Goal: Task Accomplishment & Management: Manage account settings

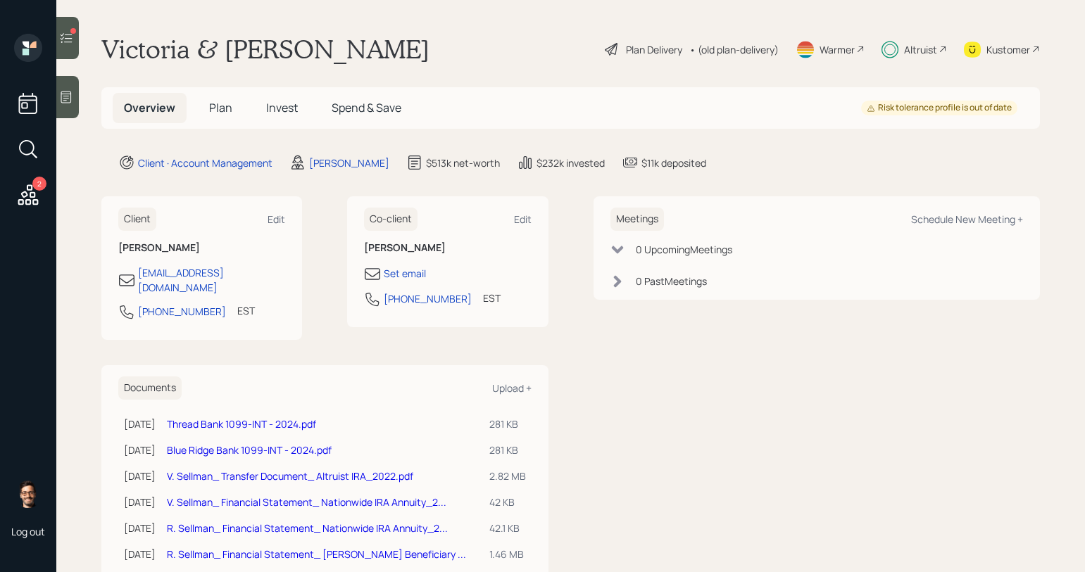
click at [277, 104] on span "Invest" at bounding box center [282, 107] width 32 height 15
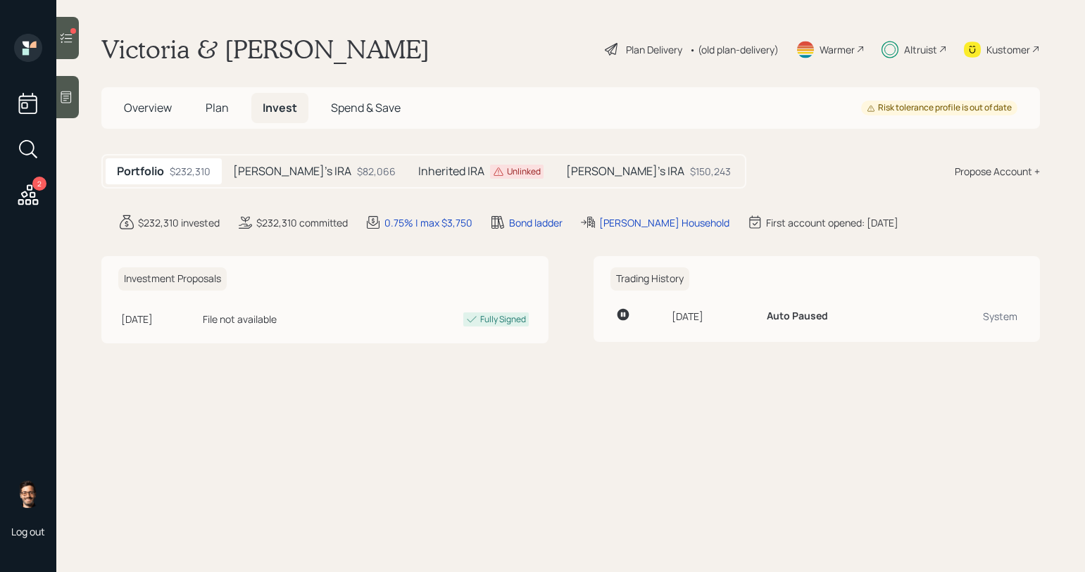
click at [70, 49] on div at bounding box center [67, 38] width 23 height 42
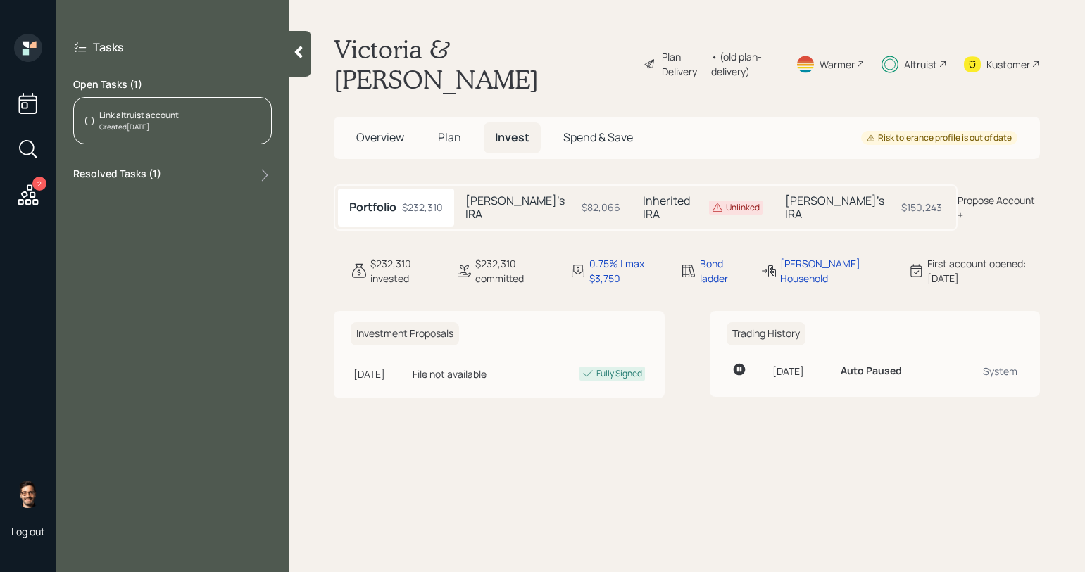
click at [144, 119] on div "Link altruist account" at bounding box center [139, 115] width 80 height 13
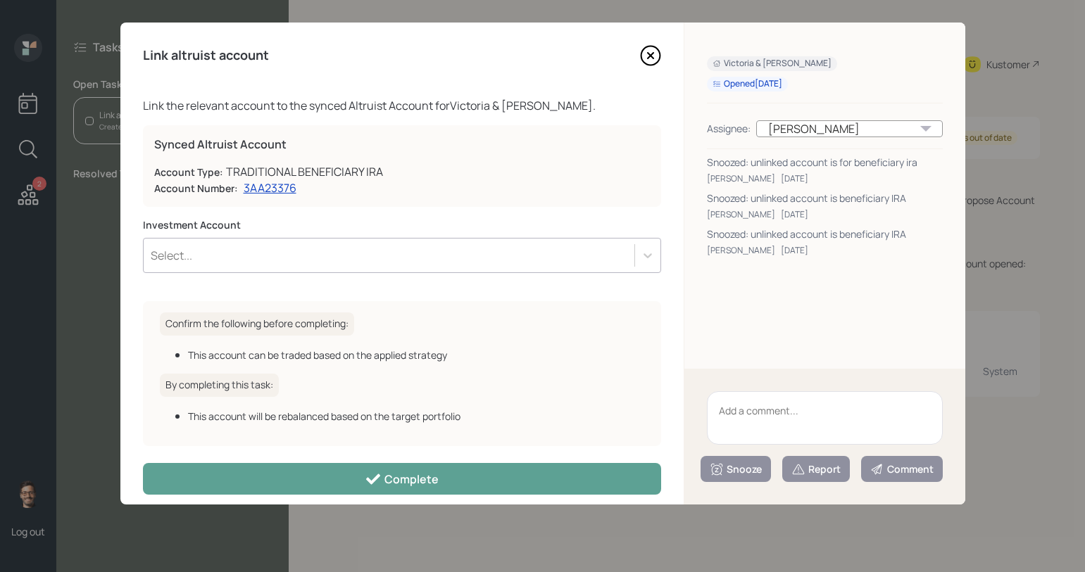
click at [765, 198] on div "Snoozed: unlinked account is beneficiary IRA" at bounding box center [825, 198] width 236 height 15
drag, startPoint x: 765, startPoint y: 198, endPoint x: 898, endPoint y: 197, distance: 133.0
click at [898, 197] on div "Snoozed: unlinked account is beneficiary IRA" at bounding box center [825, 198] width 236 height 15
copy div "unlinked account is beneficiary IRA"
click at [805, 431] on textarea at bounding box center [825, 417] width 236 height 53
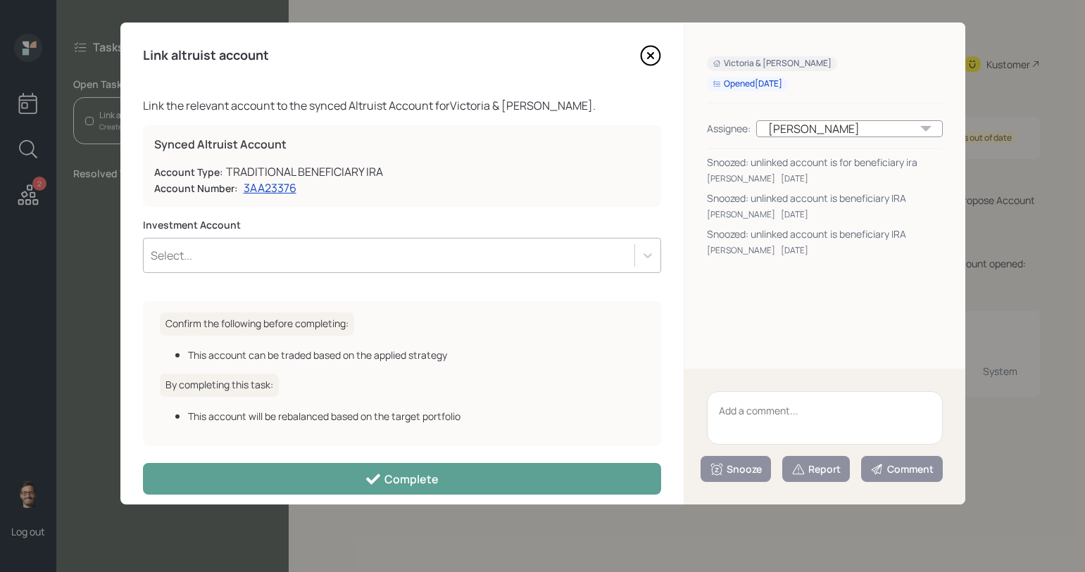
paste textarea "unlinked account is beneficiary IRA"
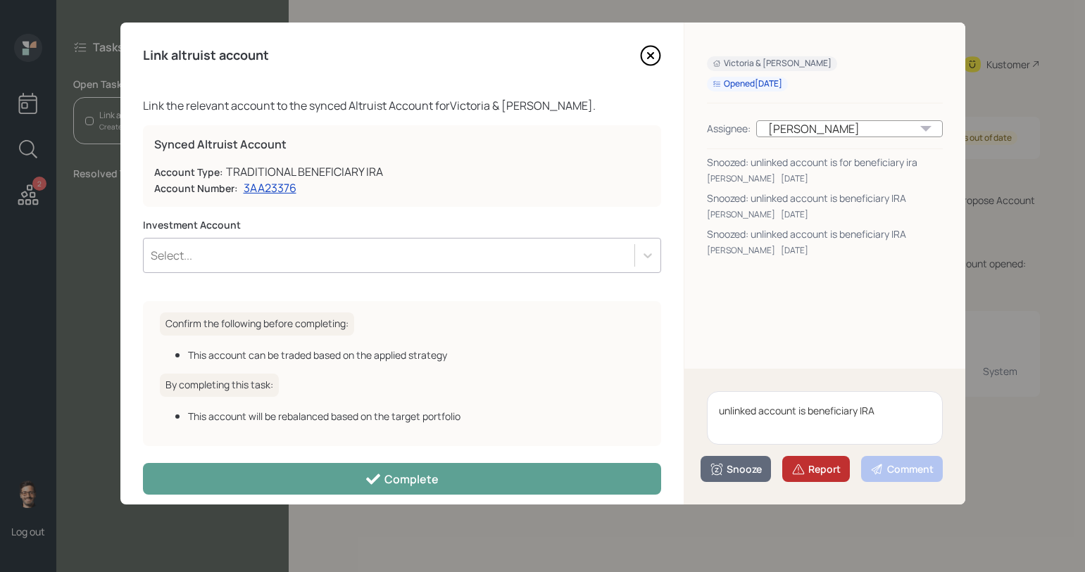
type textarea "unlinked account is beneficiary IRA"
click at [813, 474] on div "Report" at bounding box center [815, 469] width 49 height 14
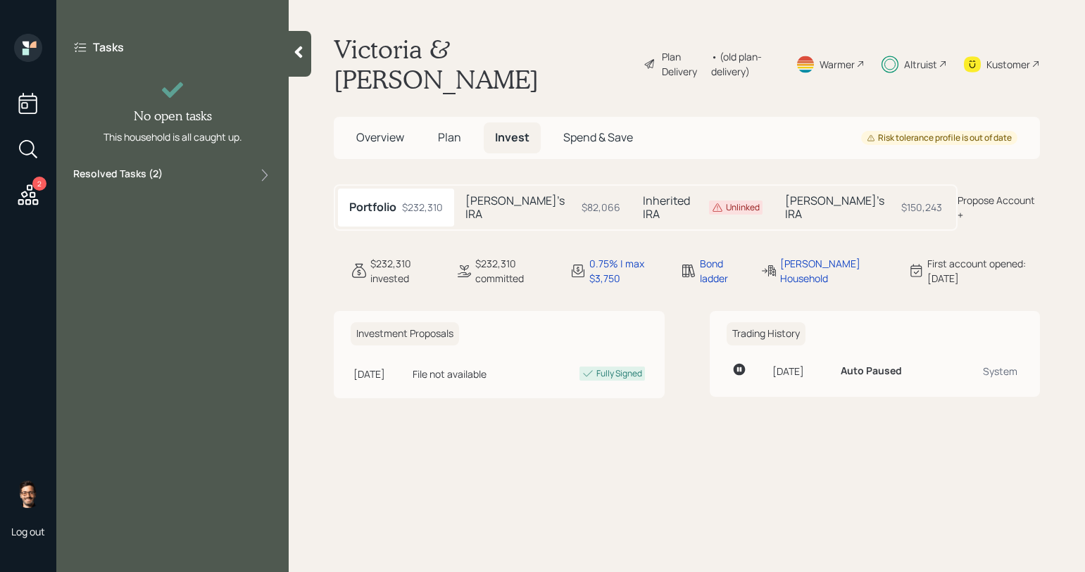
click at [453, 132] on span "Plan" at bounding box center [449, 137] width 23 height 15
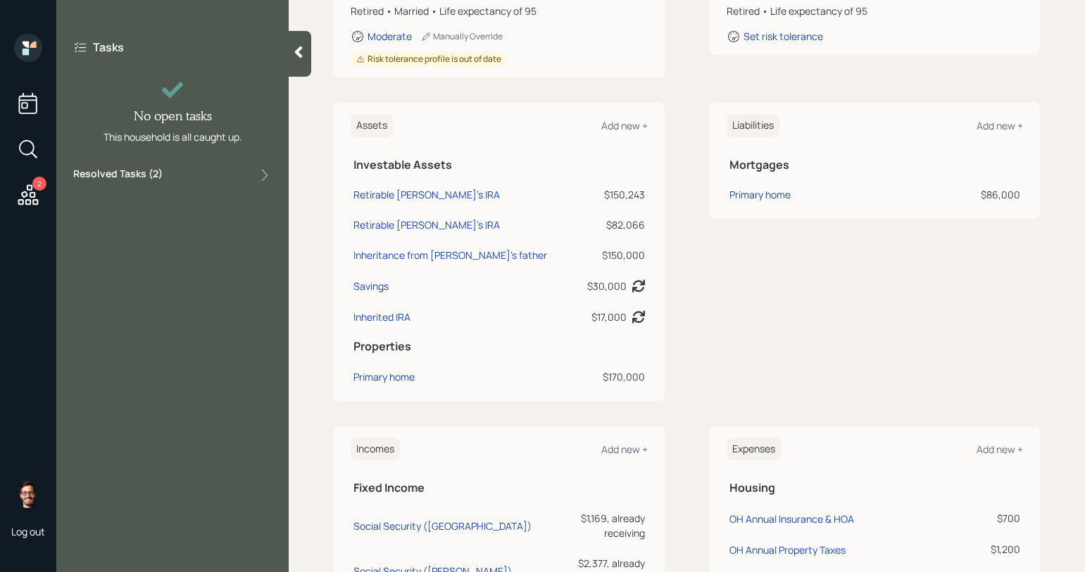
scroll to position [318, 0]
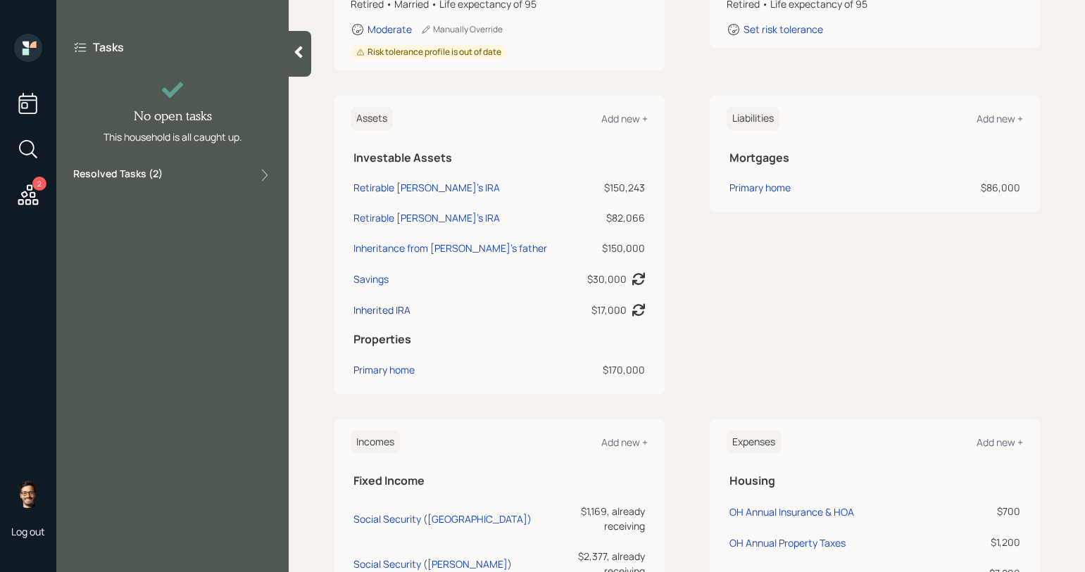
click at [391, 312] on div "Inherited IRA" at bounding box center [381, 310] width 57 height 15
select select "ira"
select select "balanced"
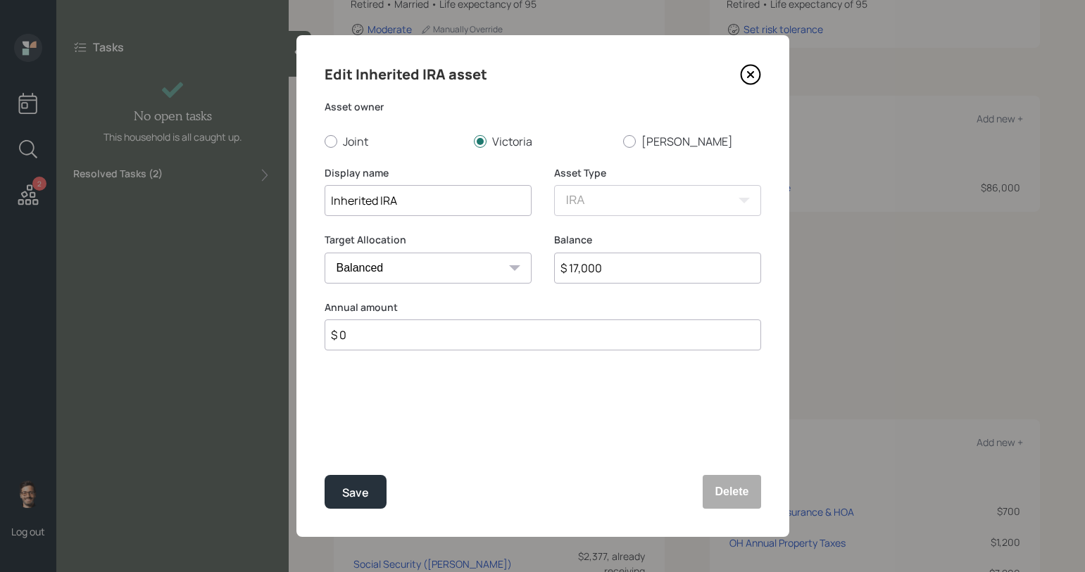
click at [753, 66] on icon at bounding box center [749, 74] width 19 height 19
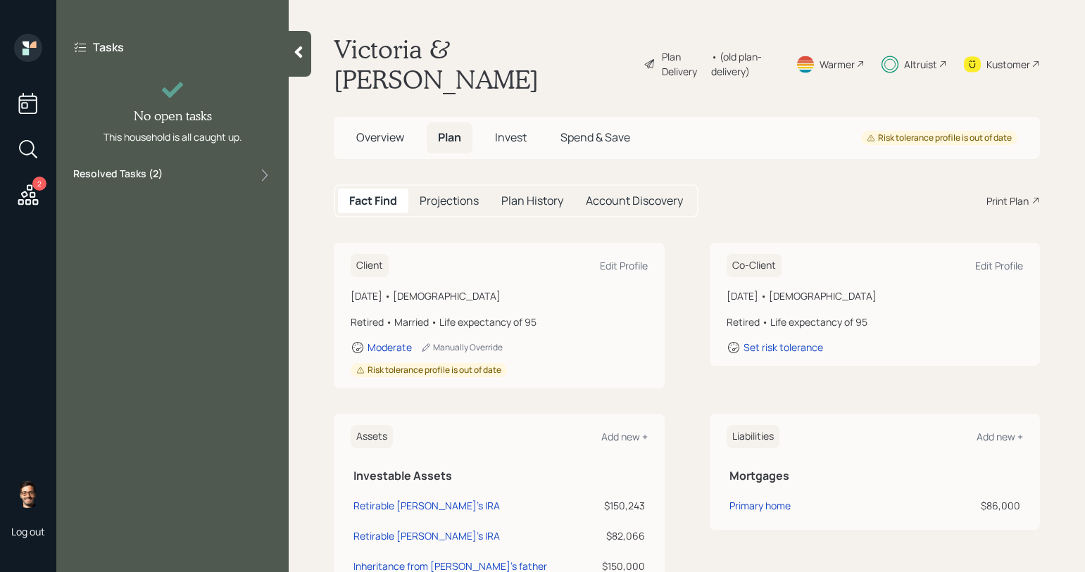
click at [508, 141] on span "Invest" at bounding box center [511, 137] width 32 height 15
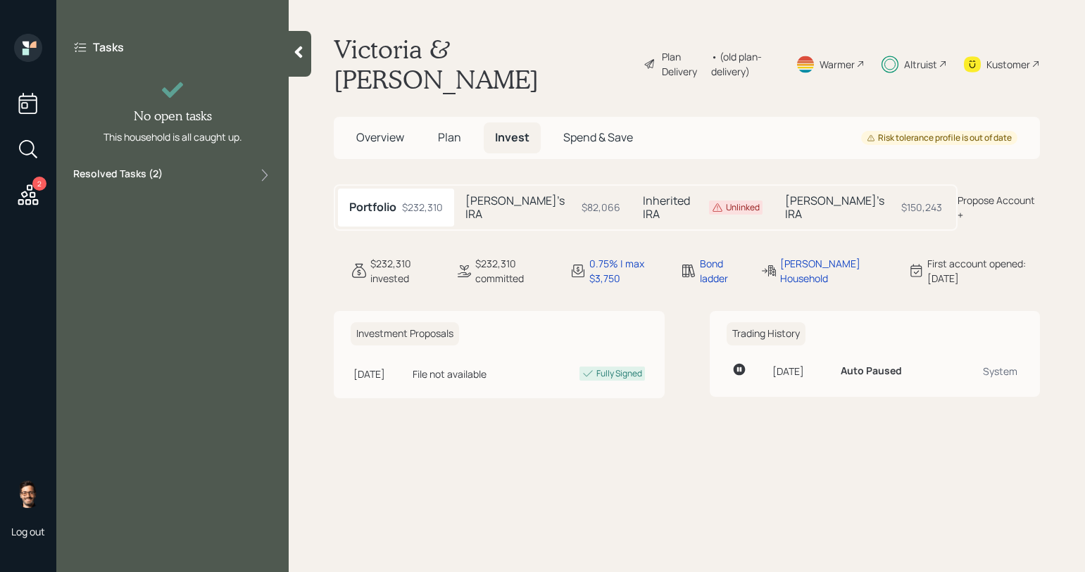
click at [643, 201] on h5 "Inherited IRA" at bounding box center [673, 207] width 61 height 27
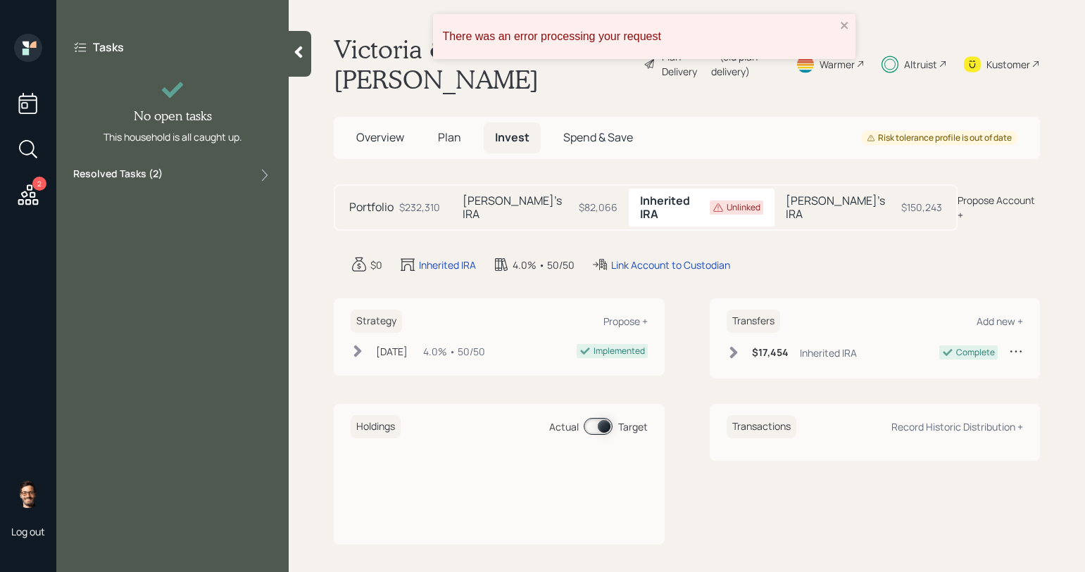
click at [503, 203] on h5 "[PERSON_NAME]'s IRA" at bounding box center [517, 207] width 111 height 27
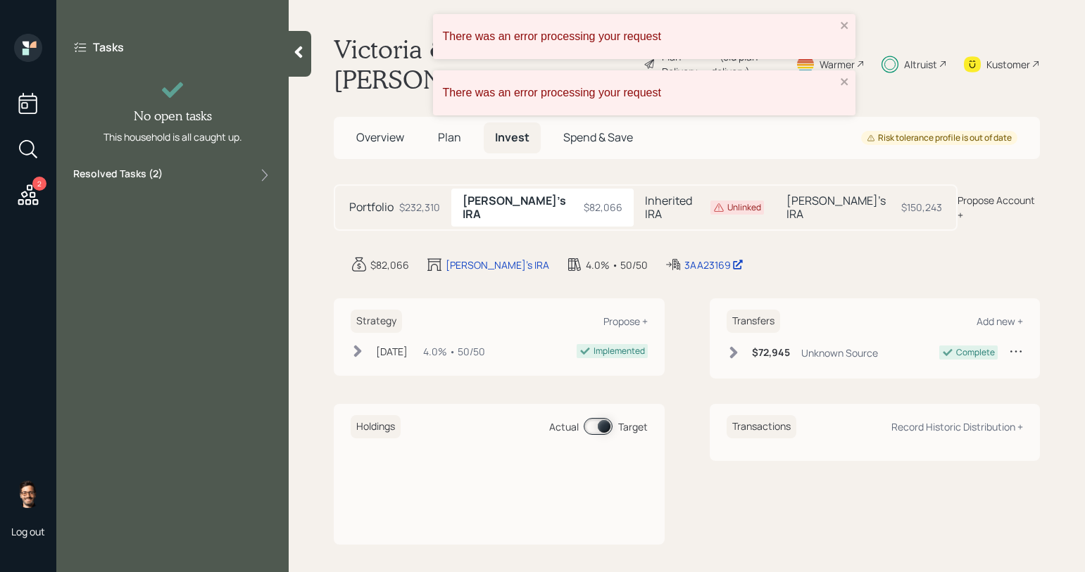
click at [645, 194] on h5 "Inherited IRA" at bounding box center [675, 207] width 60 height 27
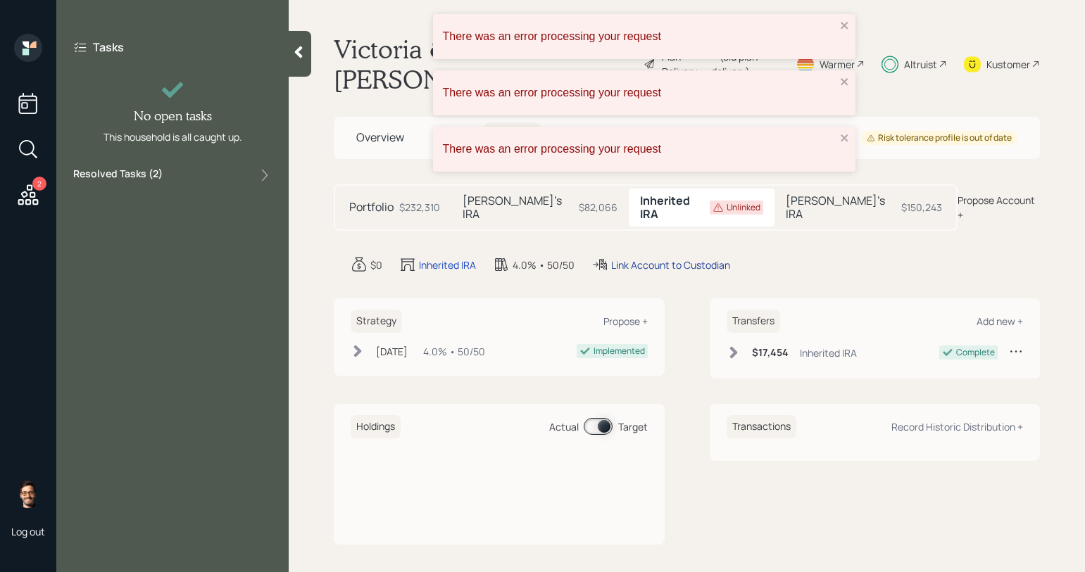
click at [643, 258] on div "Link Account to Custodian" at bounding box center [670, 265] width 119 height 15
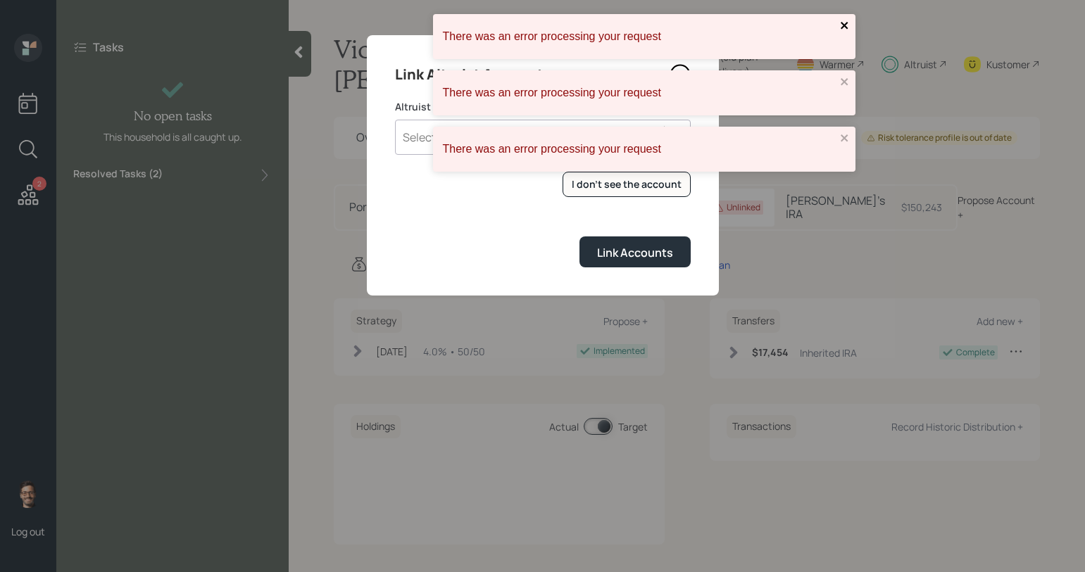
click at [845, 21] on icon "close" at bounding box center [845, 25] width 10 height 11
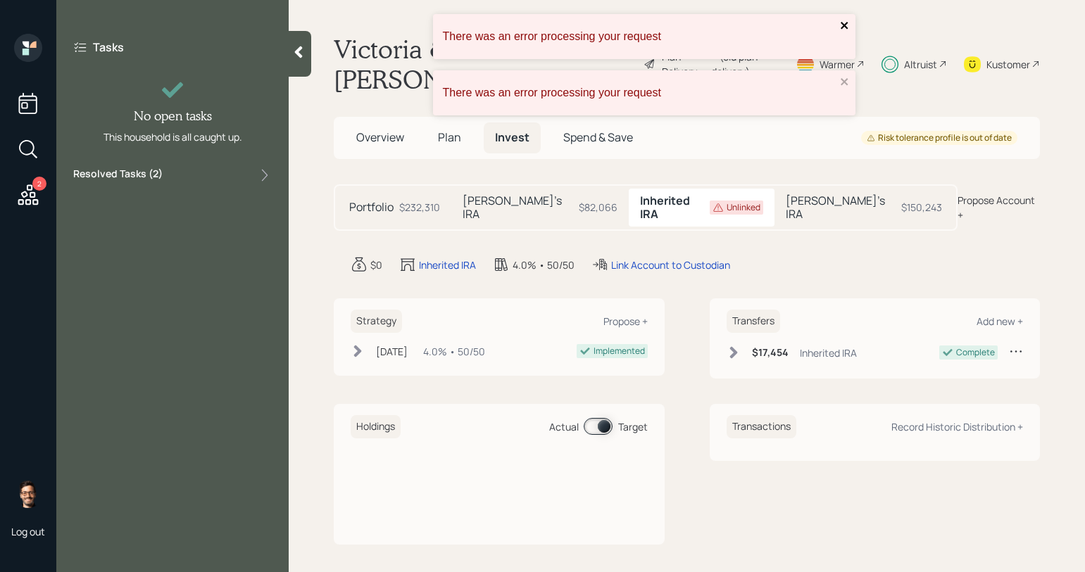
click at [845, 20] on icon "close" at bounding box center [845, 25] width 10 height 11
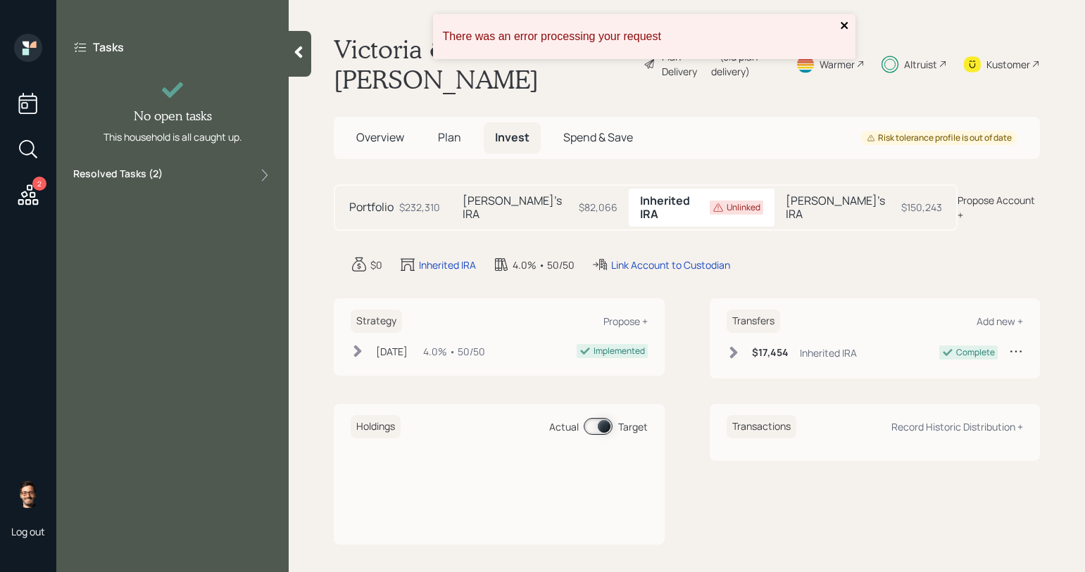
click at [843, 27] on icon "close" at bounding box center [843, 25] width 7 height 7
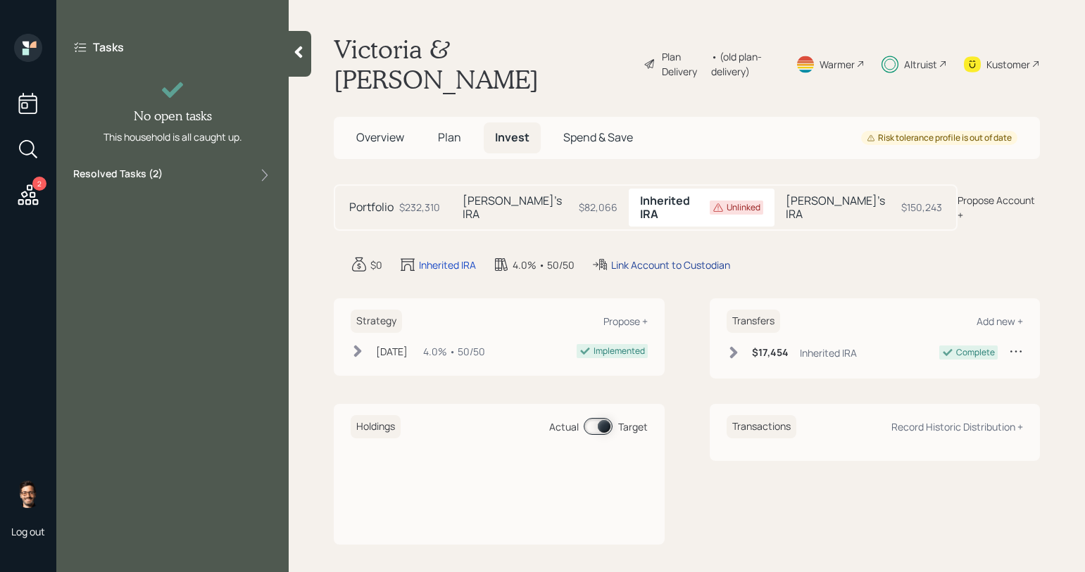
click at [642, 258] on div "Link Account to Custodian" at bounding box center [670, 265] width 119 height 15
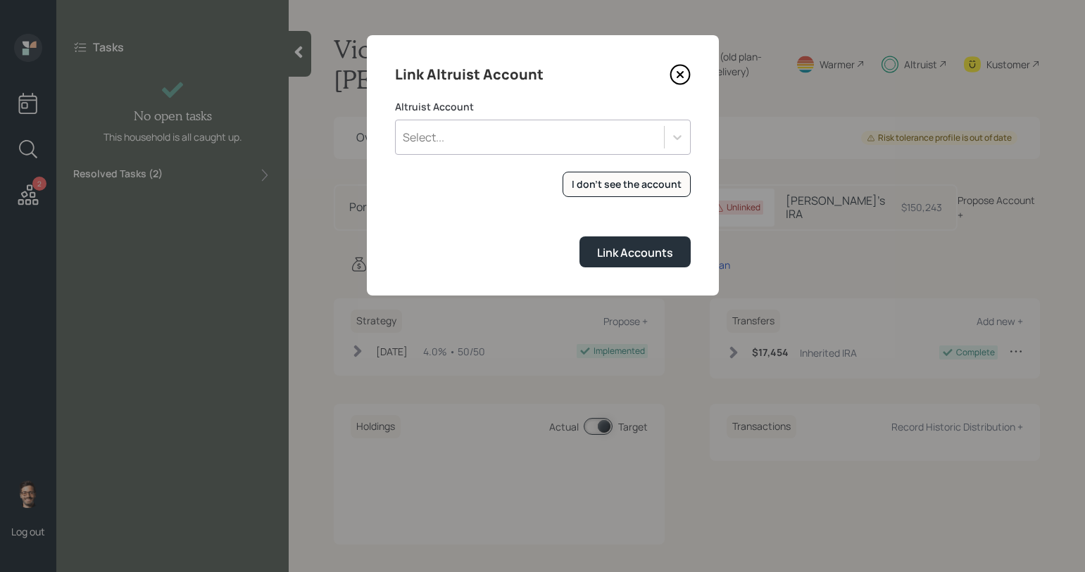
click at [512, 146] on div "Select..." at bounding box center [530, 137] width 268 height 24
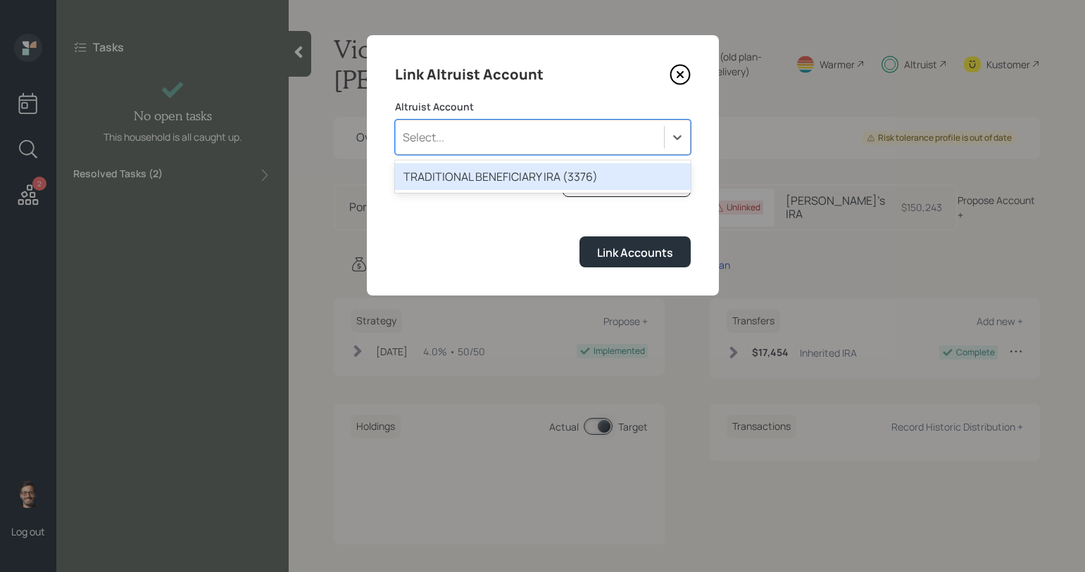
click at [496, 171] on div "TRADITIONAL BENEFICIARY IRA (3376)" at bounding box center [543, 176] width 296 height 27
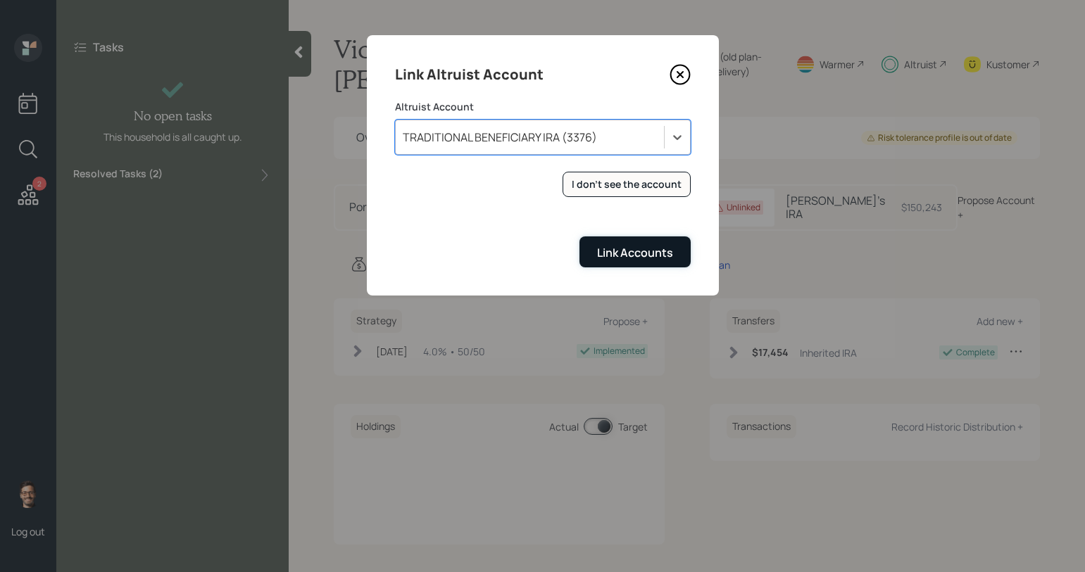
click at [635, 257] on div "Link Accounts" at bounding box center [635, 252] width 76 height 15
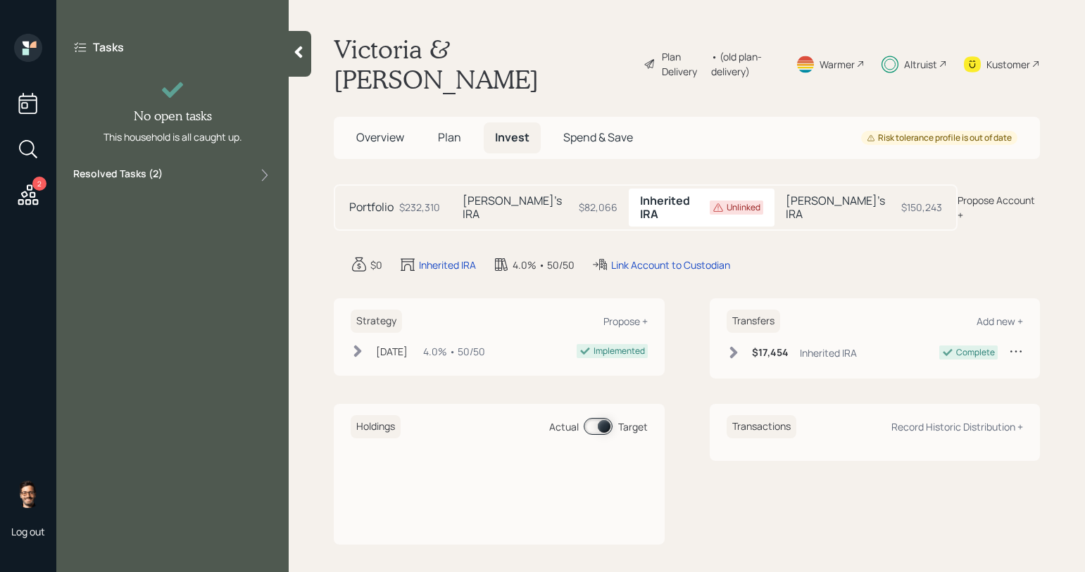
click at [365, 344] on div "Oct 3, 2022 Monday, October 3, 2022 9:37 PM EDT 4.0% • 50/50" at bounding box center [418, 351] width 134 height 15
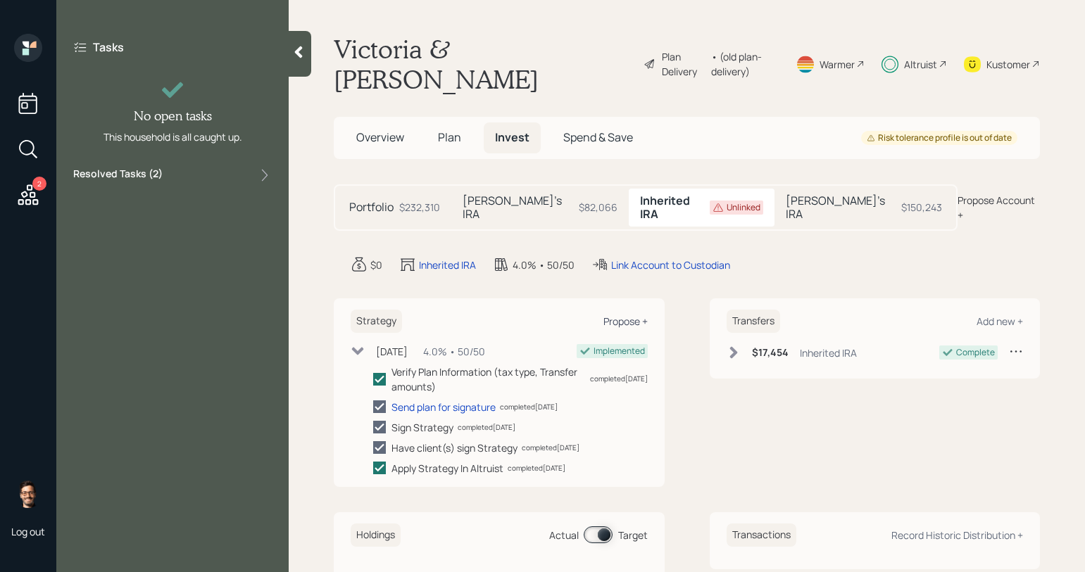
click at [621, 315] on div "Propose +" at bounding box center [625, 321] width 44 height 13
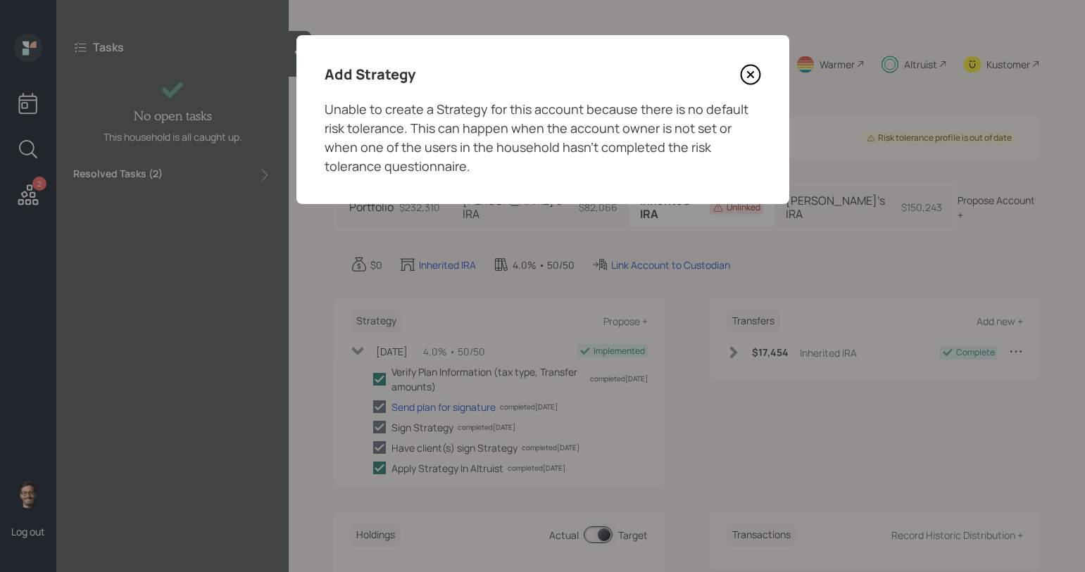
click at [753, 70] on icon at bounding box center [750, 74] width 21 height 21
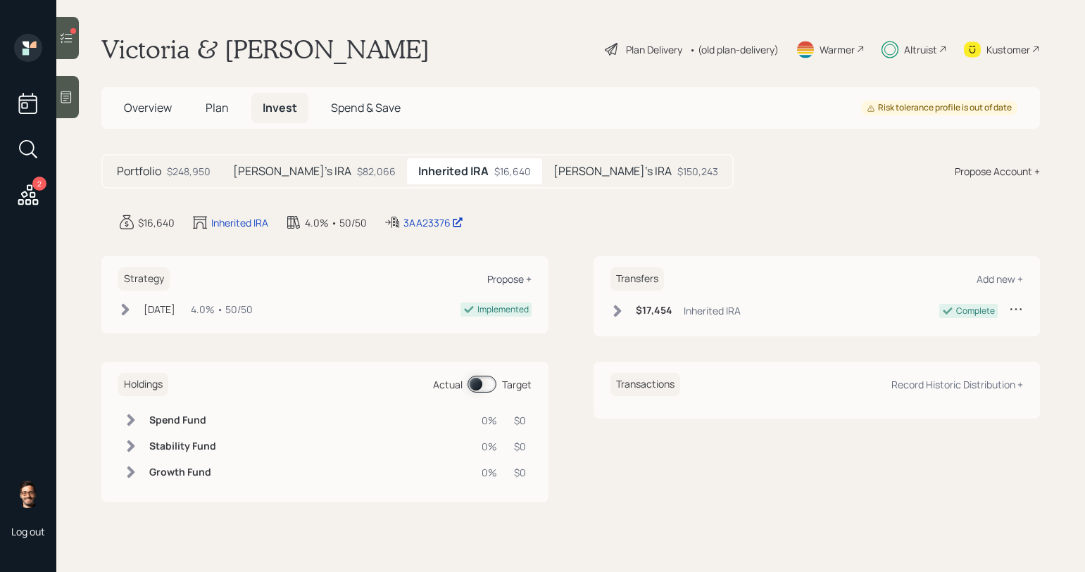
click at [505, 277] on div "Propose +" at bounding box center [509, 278] width 44 height 13
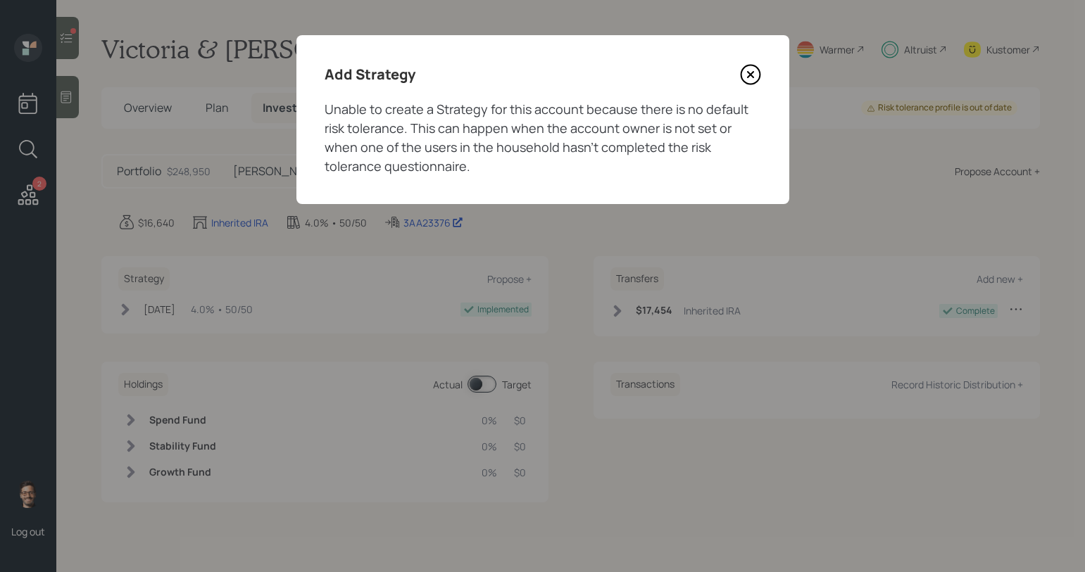
click at [750, 71] on icon at bounding box center [750, 74] width 21 height 21
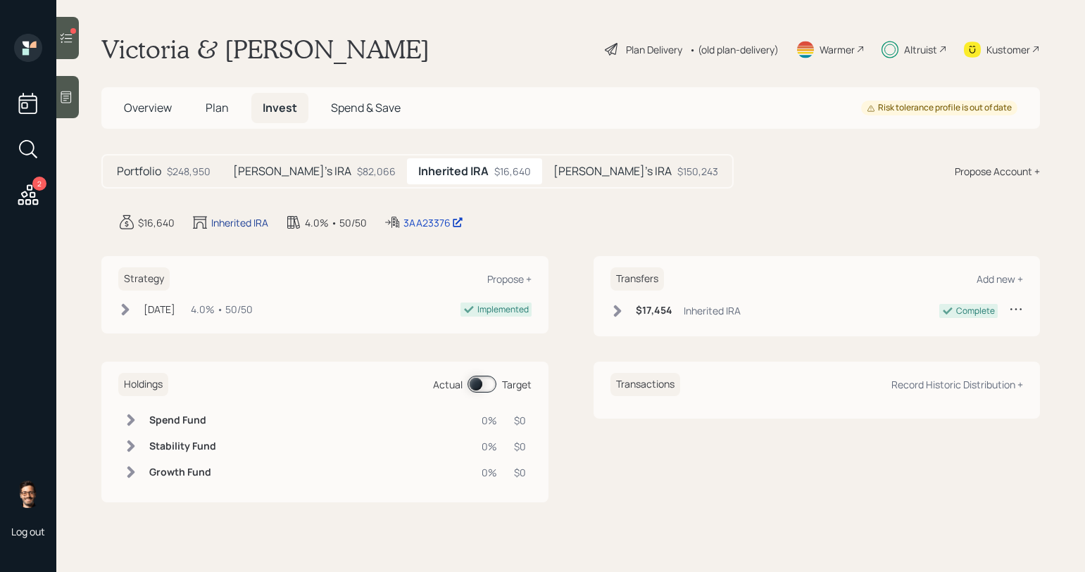
click at [241, 222] on div "Inherited IRA" at bounding box center [239, 222] width 57 height 15
select select "traditional"
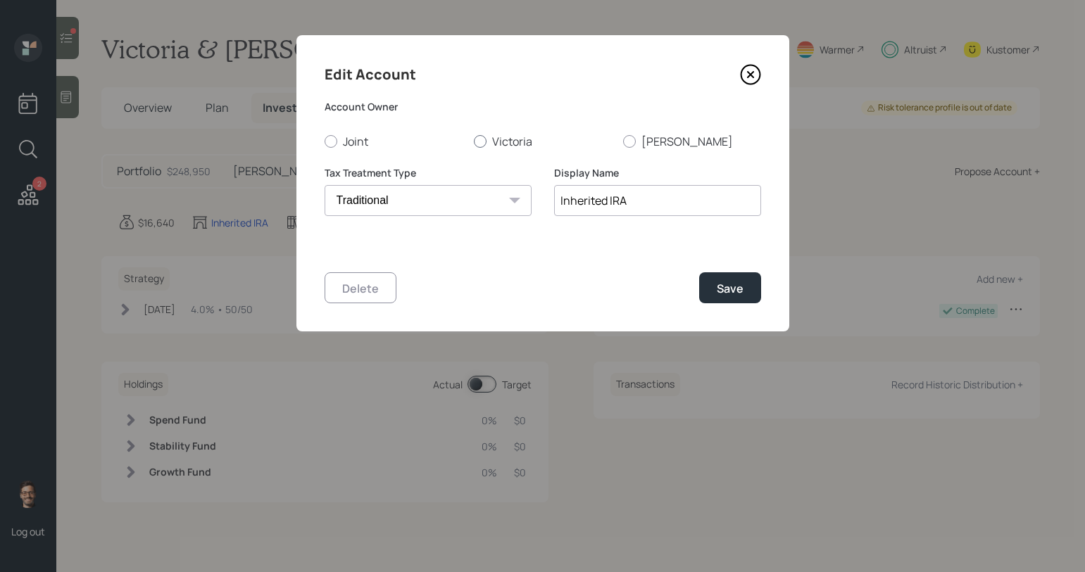
click at [502, 143] on label "Victoria" at bounding box center [543, 141] width 138 height 15
click at [474, 141] on input "Victoria" at bounding box center [473, 141] width 1 height 1
radio input "true"
click at [731, 295] on div "Save" at bounding box center [730, 288] width 27 height 15
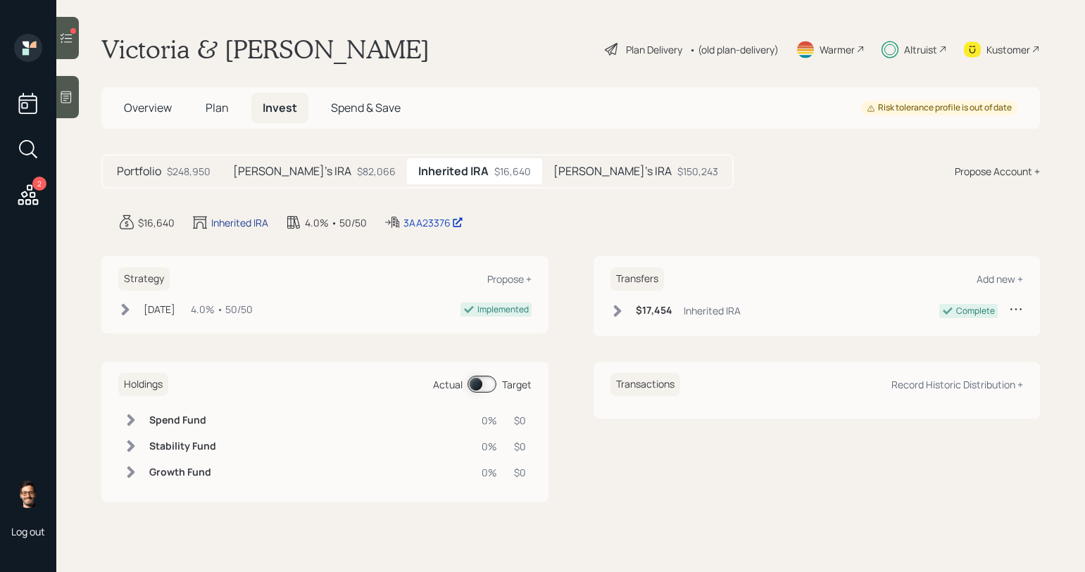
click at [247, 224] on div "Inherited IRA" at bounding box center [239, 222] width 57 height 15
select select "traditional"
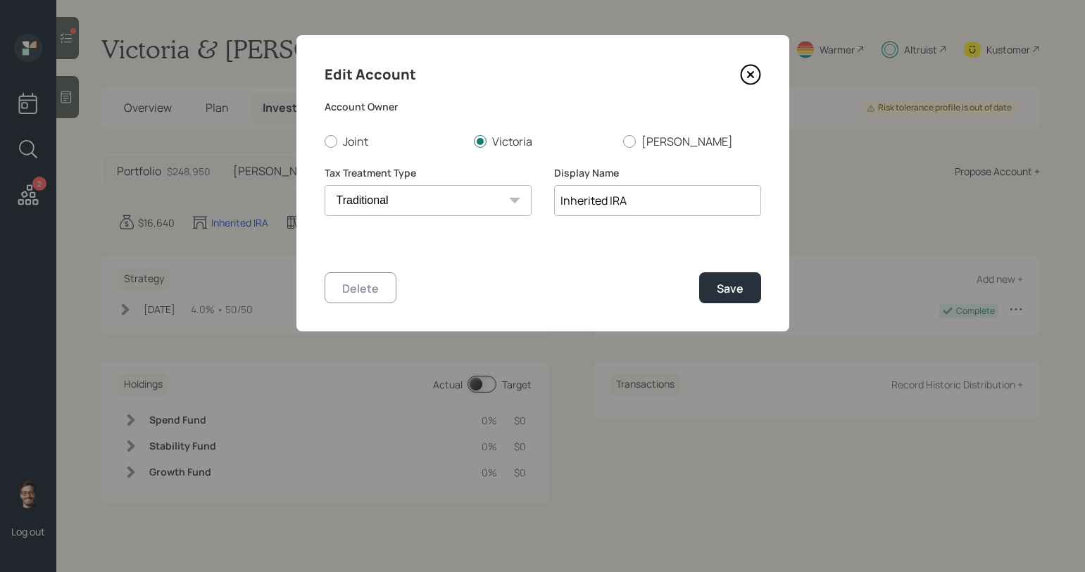
click at [748, 63] on div "Edit Account Account Owner Joint [PERSON_NAME] Tax Treatment Type [PERSON_NAME]…" at bounding box center [542, 183] width 493 height 296
click at [748, 70] on icon at bounding box center [750, 74] width 21 height 21
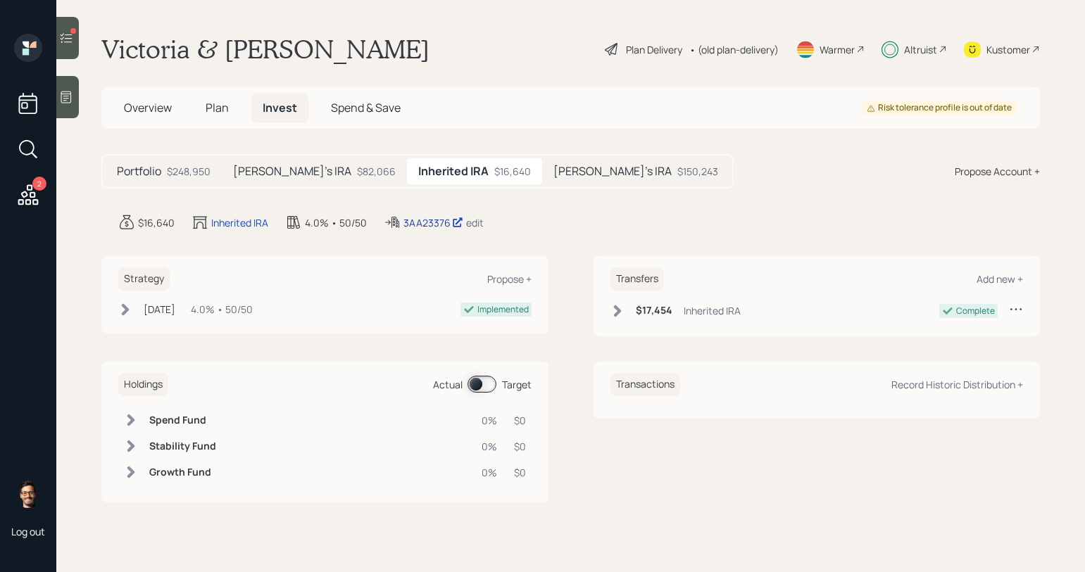
click at [431, 219] on div "3AA23376" at bounding box center [433, 222] width 60 height 15
click at [228, 224] on div "Inherited IRA" at bounding box center [239, 222] width 57 height 15
select select "traditional"
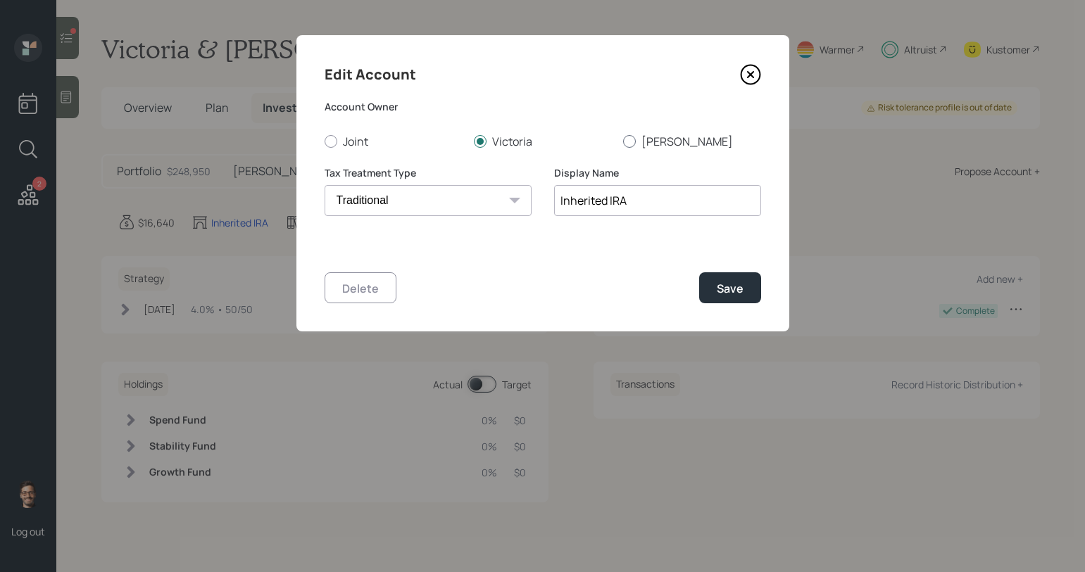
click at [625, 139] on div at bounding box center [629, 141] width 13 height 13
click at [623, 141] on input "[PERSON_NAME]" at bounding box center [622, 141] width 1 height 1
radio input "true"
click at [752, 303] on button "Save" at bounding box center [730, 287] width 62 height 30
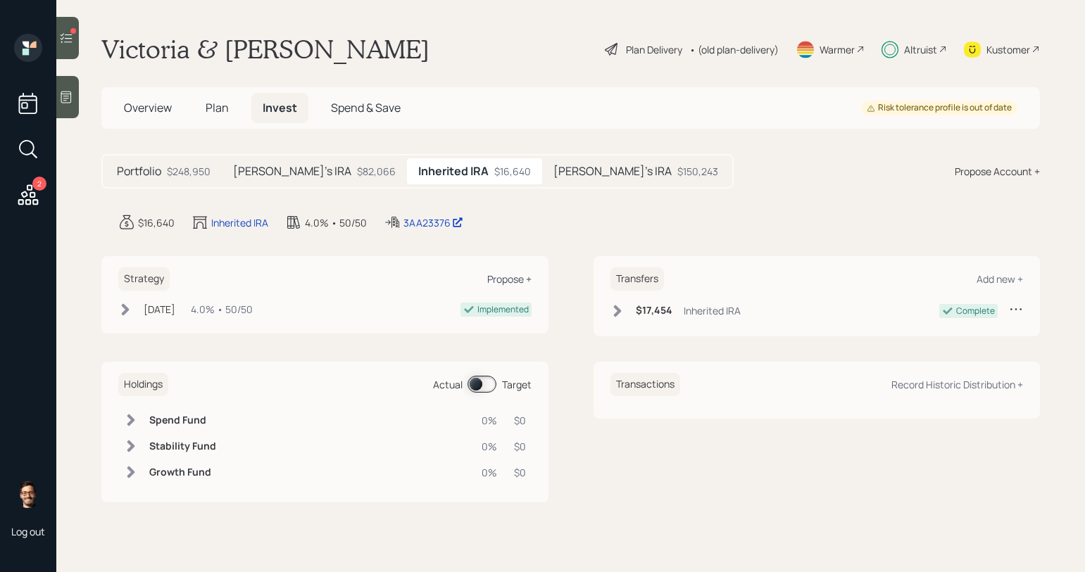
click at [499, 277] on div "Propose +" at bounding box center [509, 278] width 44 height 13
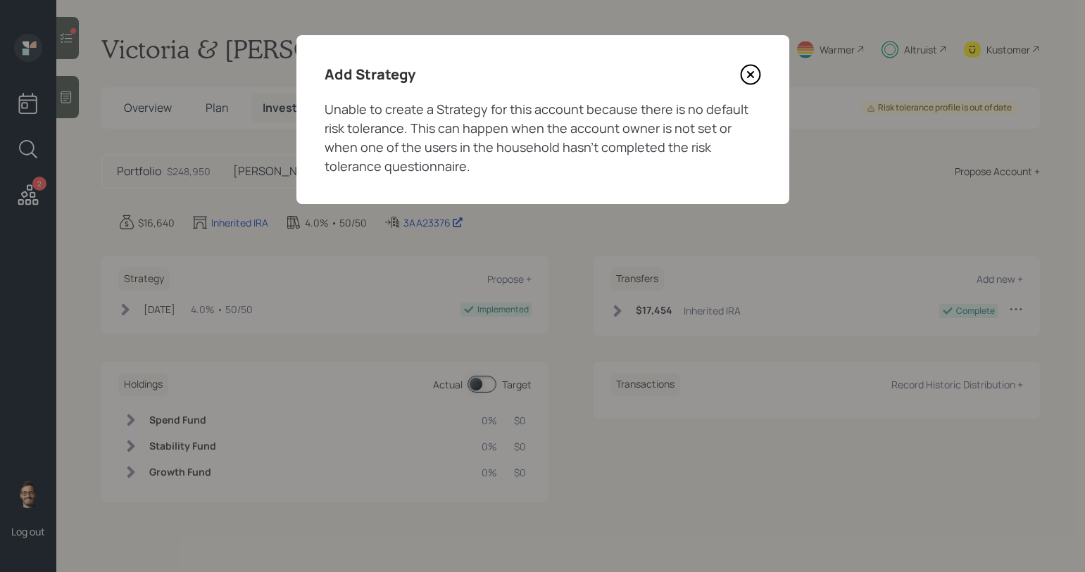
click at [746, 76] on icon at bounding box center [750, 74] width 21 height 21
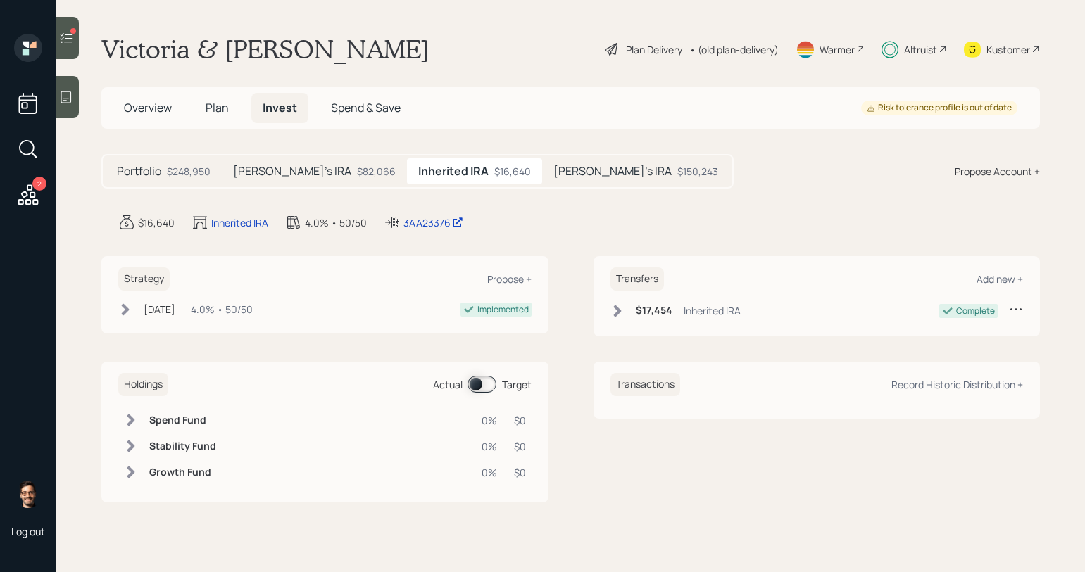
click at [216, 107] on span "Plan" at bounding box center [217, 107] width 23 height 15
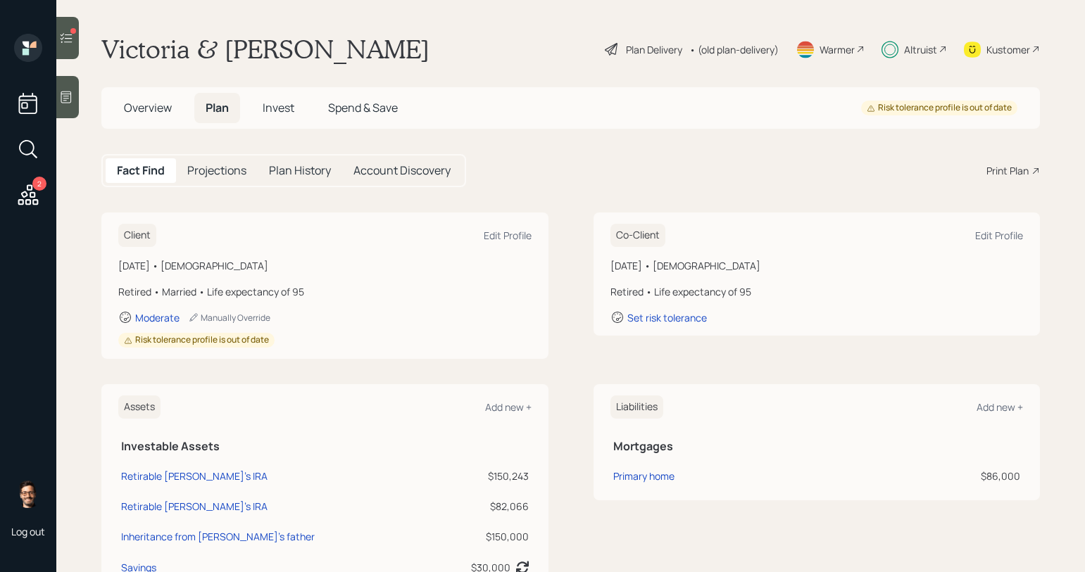
click at [277, 106] on span "Invest" at bounding box center [279, 107] width 32 height 15
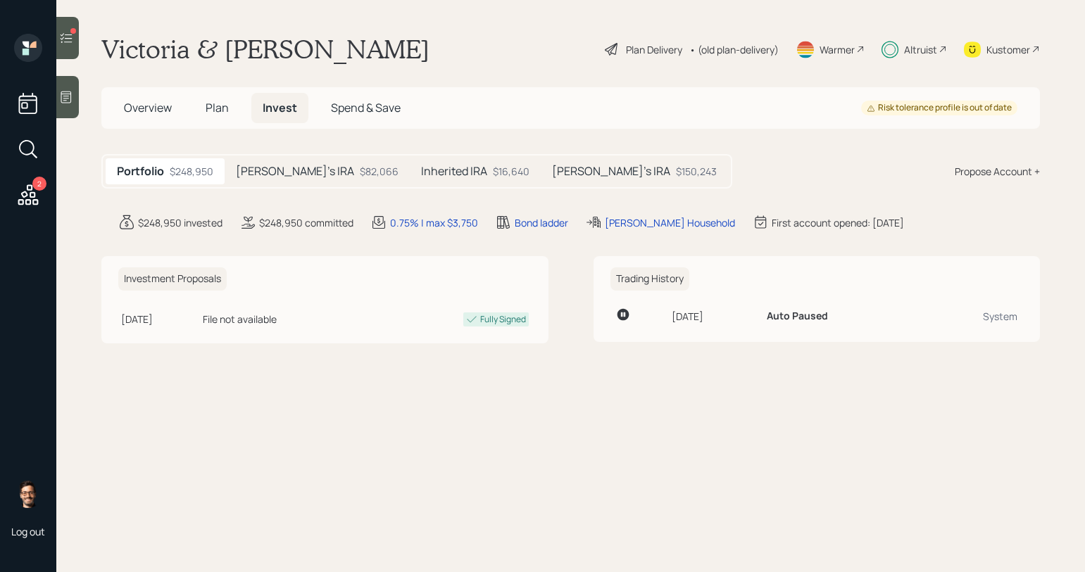
click at [421, 168] on h5 "Inherited IRA" at bounding box center [454, 171] width 66 height 13
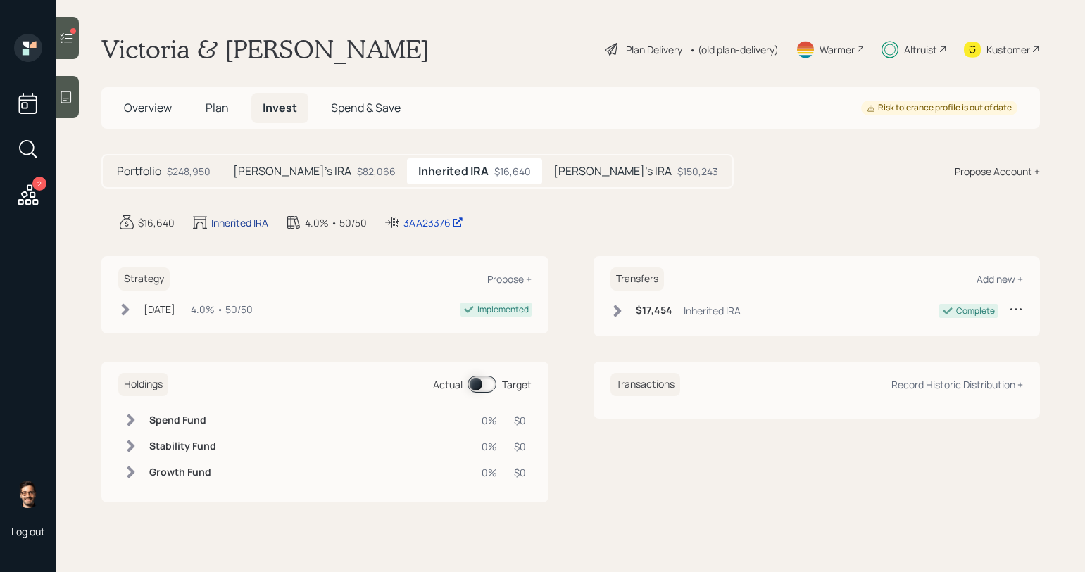
click at [247, 221] on div "Inherited IRA" at bounding box center [239, 222] width 57 height 15
select select "traditional"
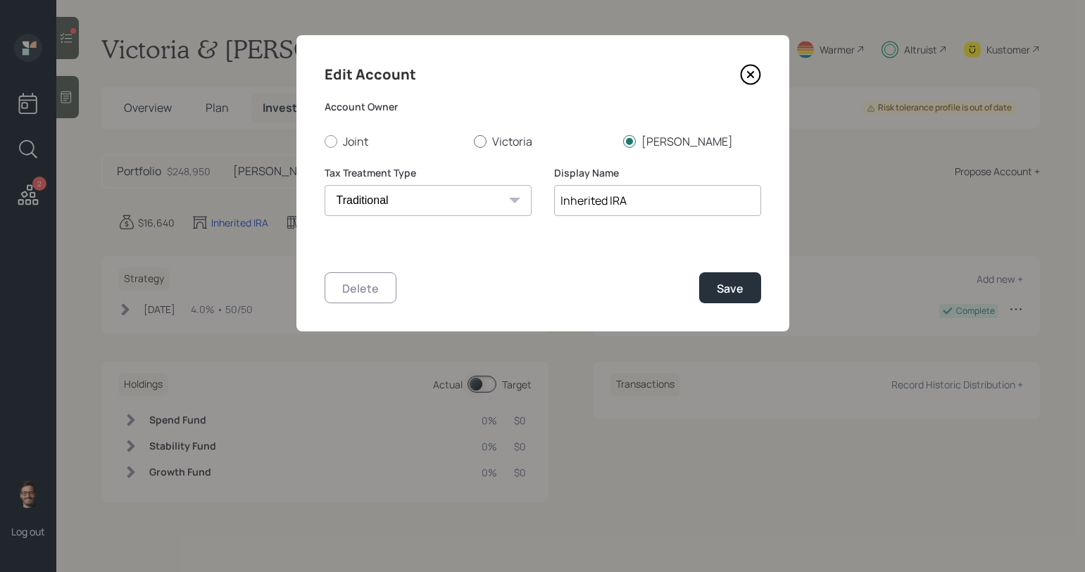
click at [509, 142] on label "Victoria" at bounding box center [543, 141] width 138 height 15
click at [474, 141] on input "Victoria" at bounding box center [473, 141] width 1 height 1
radio input "true"
click at [736, 295] on div "Save" at bounding box center [730, 288] width 27 height 15
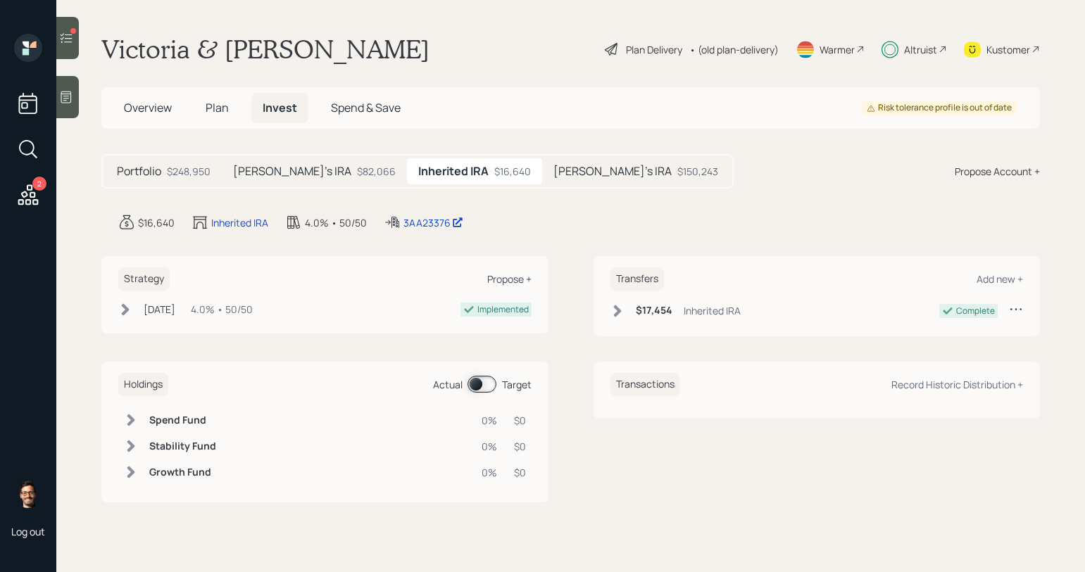
click at [505, 277] on div "Propose +" at bounding box center [509, 278] width 44 height 13
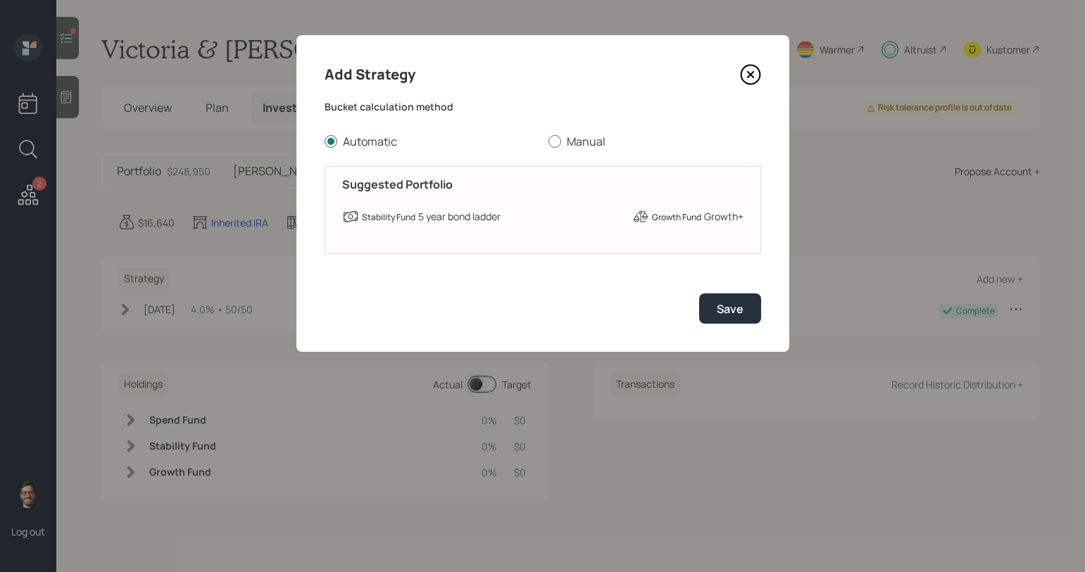
click at [575, 139] on label "Manual" at bounding box center [654, 141] width 213 height 15
click at [548, 141] on input "Manual" at bounding box center [548, 141] width 1 height 1
radio input "true"
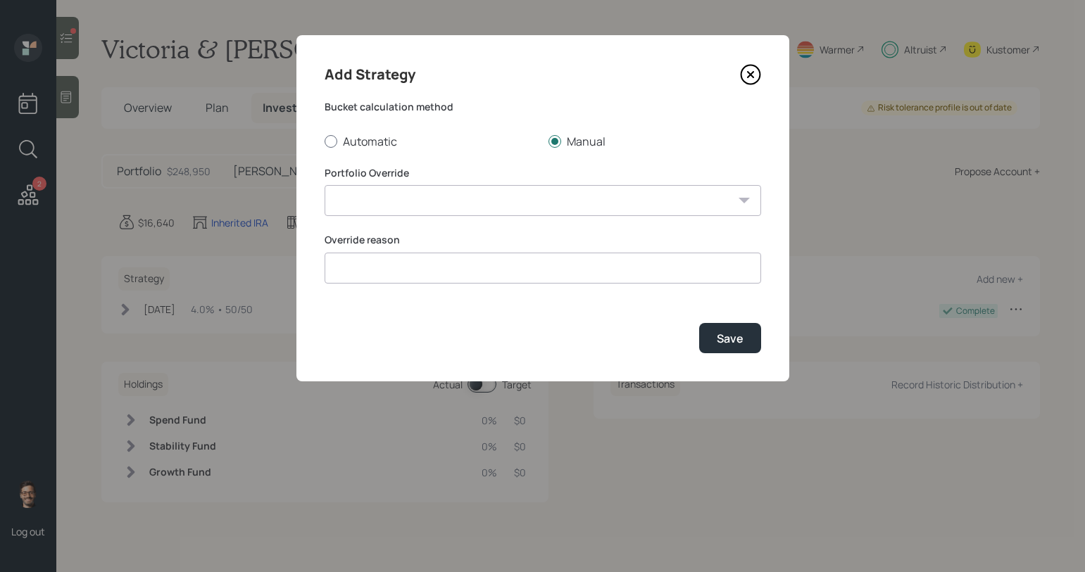
click at [358, 139] on label "Automatic" at bounding box center [430, 141] width 213 height 15
click at [324, 141] on input "Automatic" at bounding box center [324, 141] width 1 height 1
radio input "true"
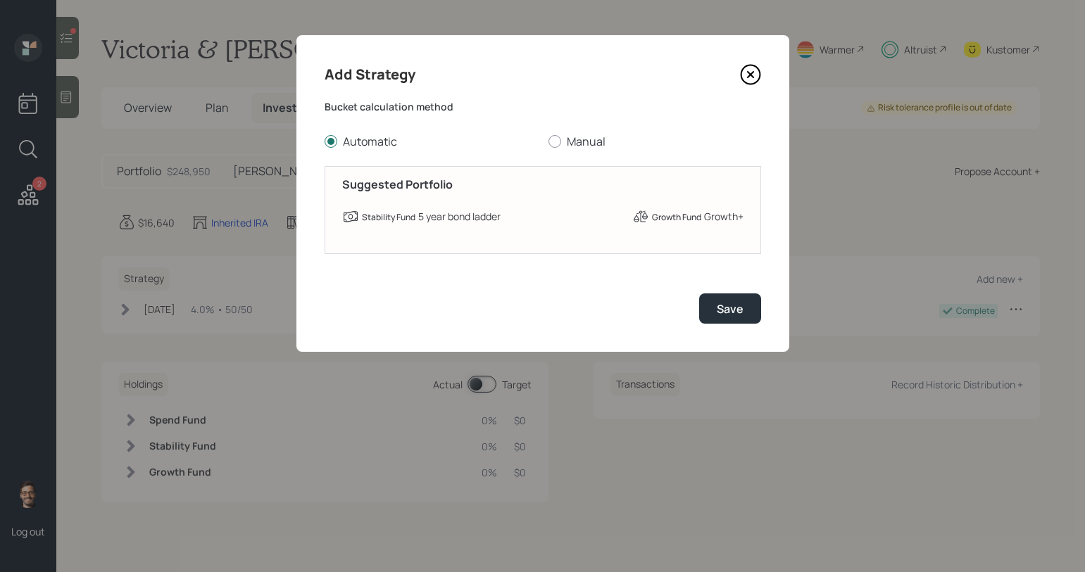
click at [754, 68] on icon at bounding box center [750, 74] width 21 height 21
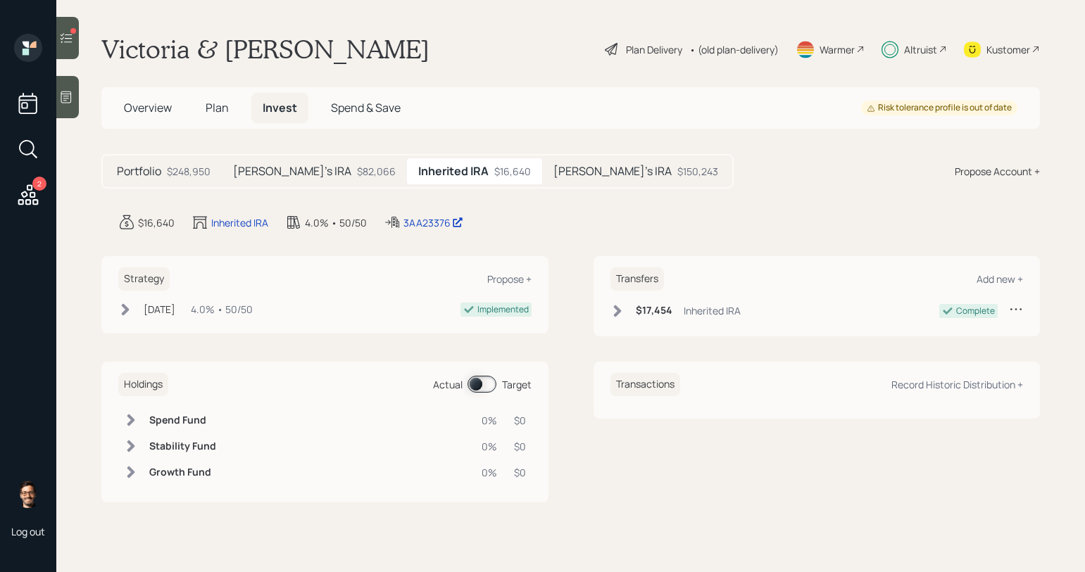
click at [128, 311] on icon at bounding box center [125, 310] width 14 height 14
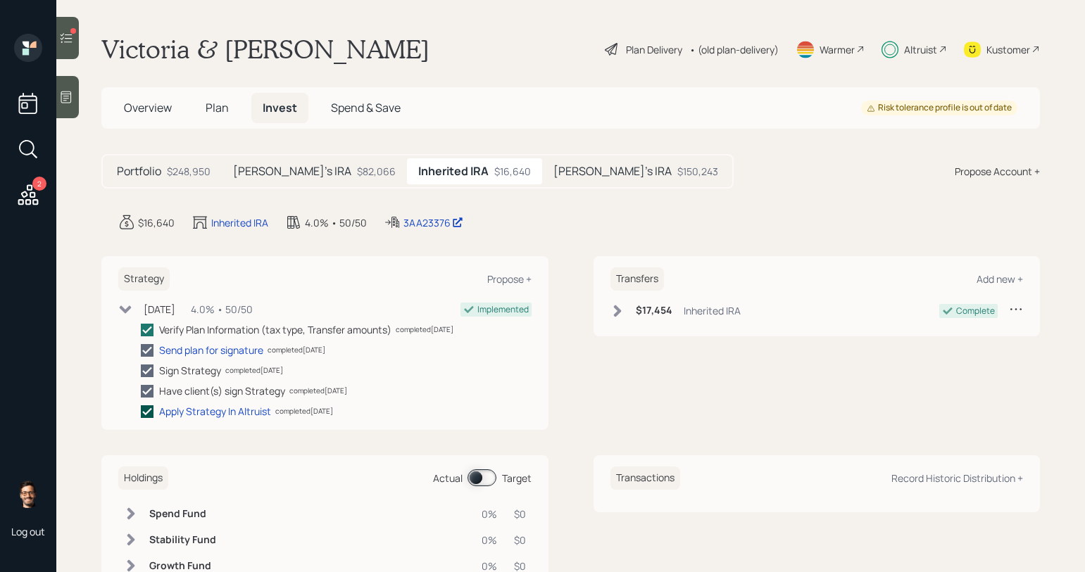
click at [146, 415] on icon at bounding box center [147, 411] width 13 height 13
click at [141, 412] on input "checkbox" at bounding box center [140, 411] width 1 height 1
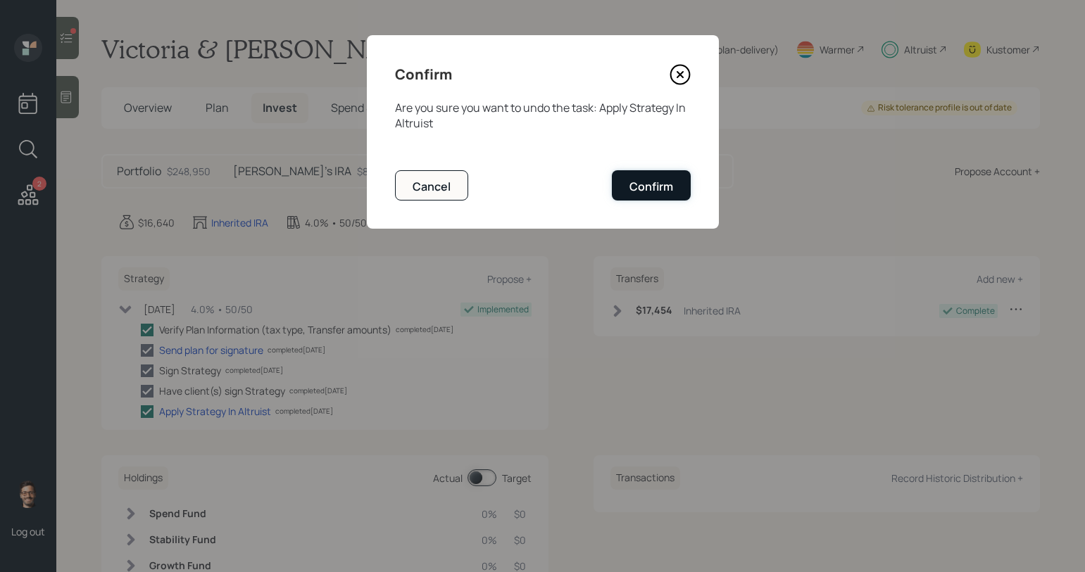
click at [657, 181] on div "Confirm" at bounding box center [651, 186] width 44 height 15
checkbox input "false"
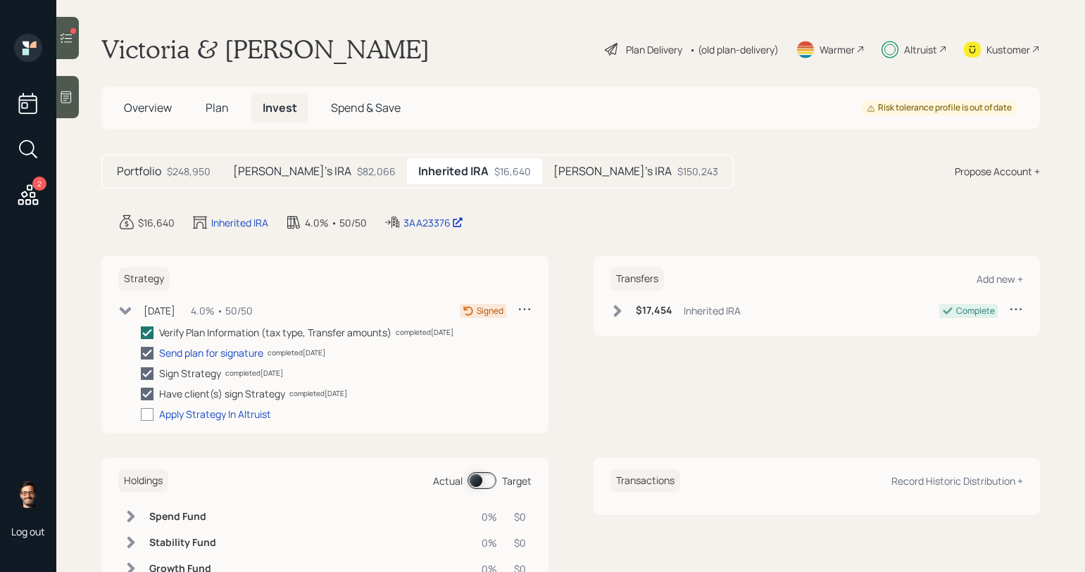
click at [526, 304] on icon at bounding box center [524, 309] width 14 height 14
click at [471, 339] on div "Cancel Strategy" at bounding box center [480, 335] width 101 height 13
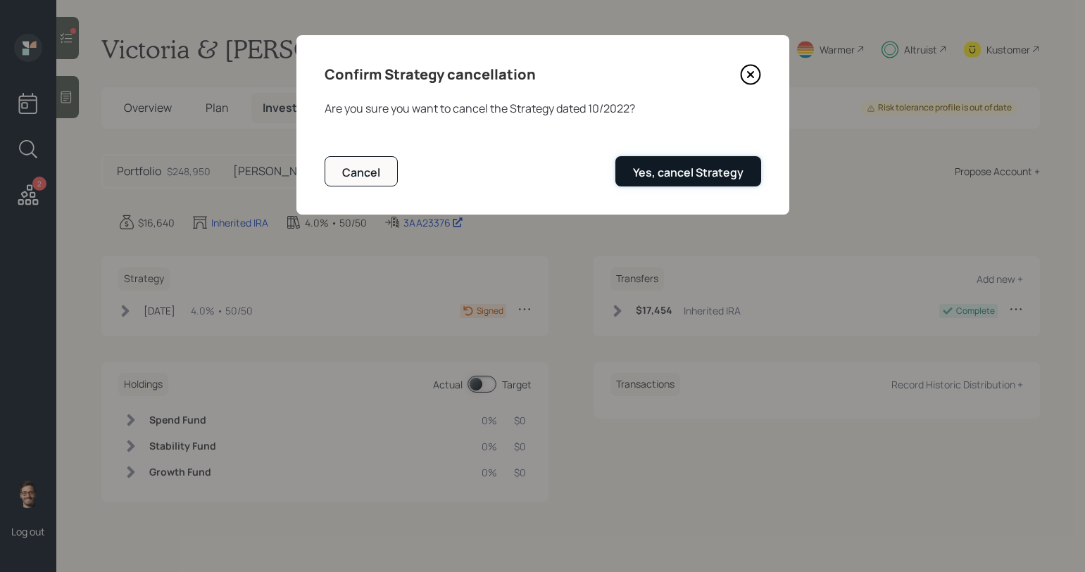
click at [692, 184] on button "Yes, cancel Strategy" at bounding box center [688, 171] width 146 height 30
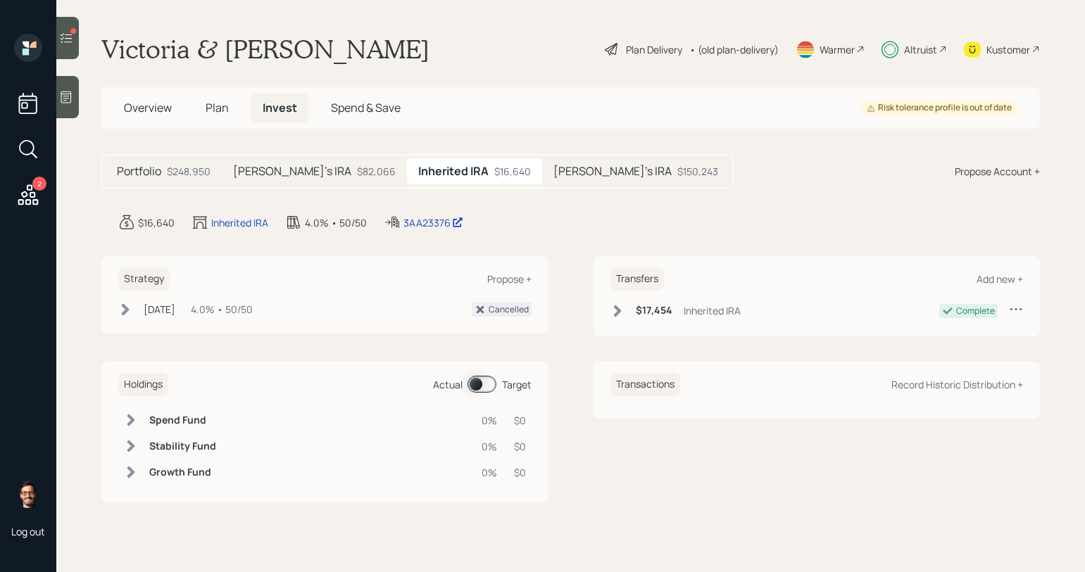
click at [70, 42] on icon at bounding box center [66, 38] width 14 height 14
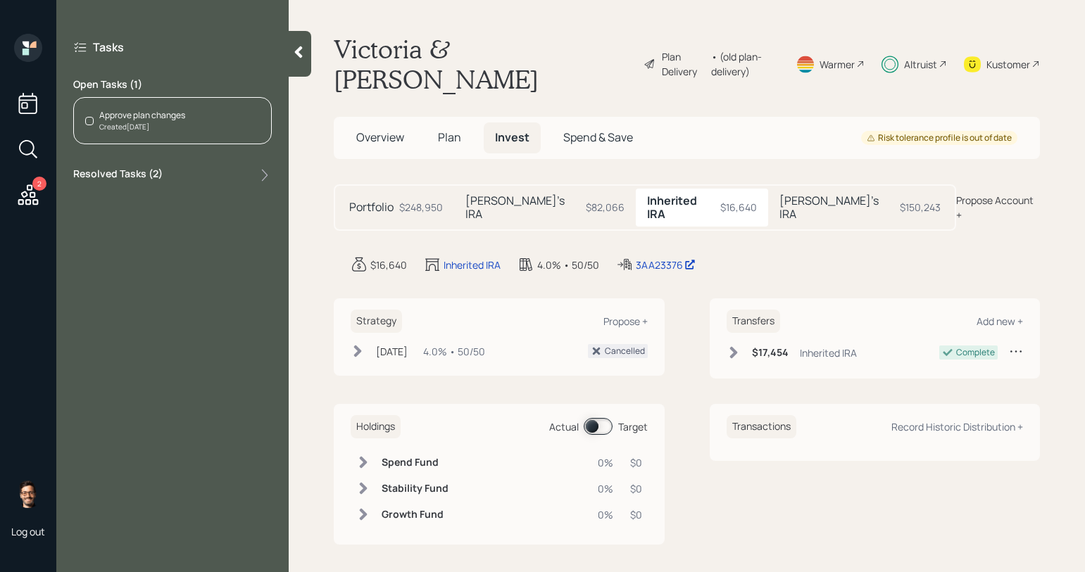
click at [451, 139] on span "Plan" at bounding box center [449, 137] width 23 height 15
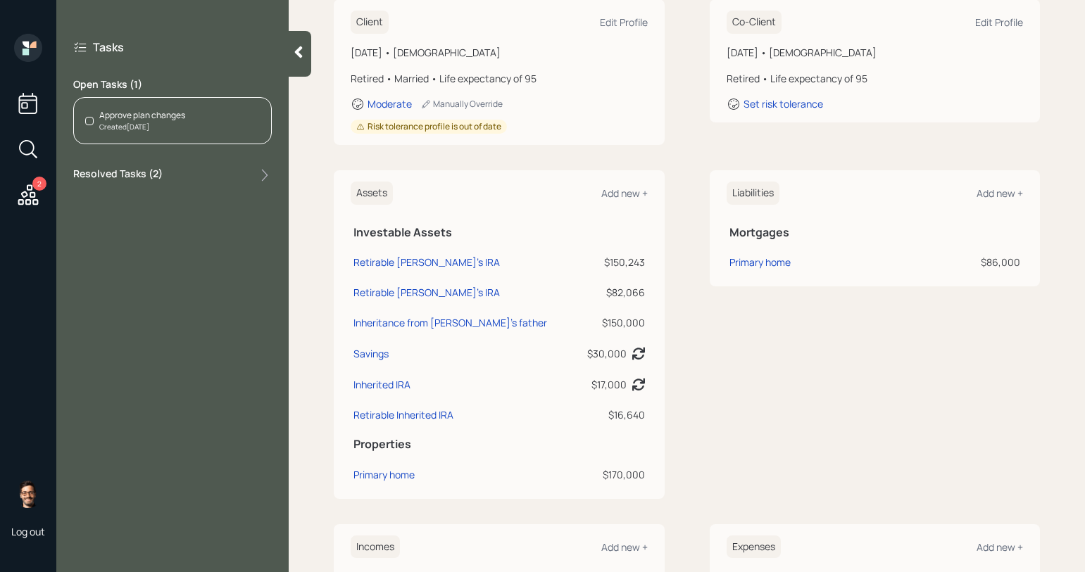
scroll to position [246, 0]
click at [377, 382] on div "Inherited IRA" at bounding box center [381, 382] width 57 height 15
select select "ira"
select select "balanced"
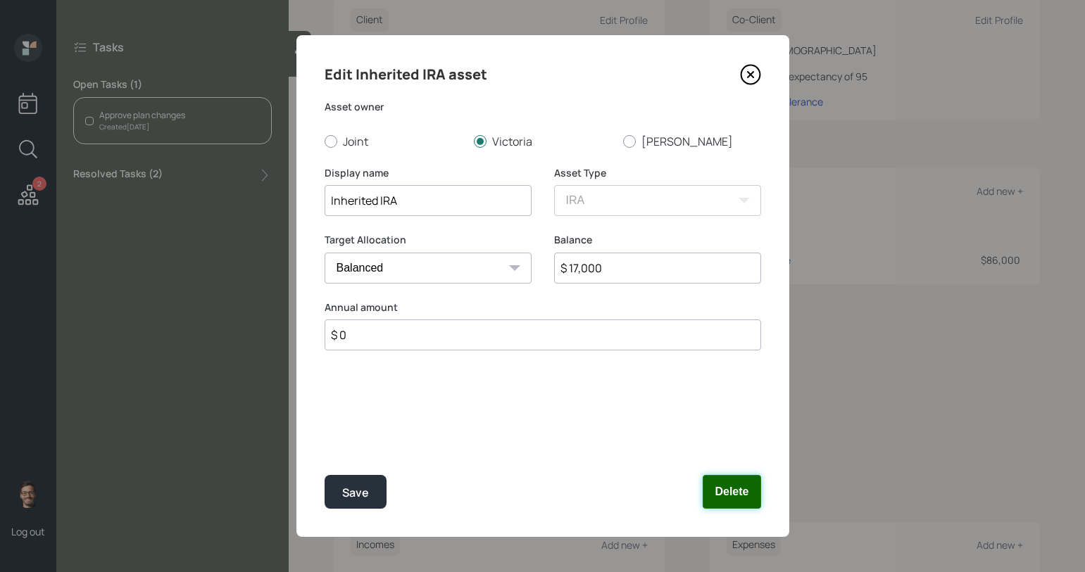
click at [739, 486] on button "Delete" at bounding box center [731, 492] width 58 height 34
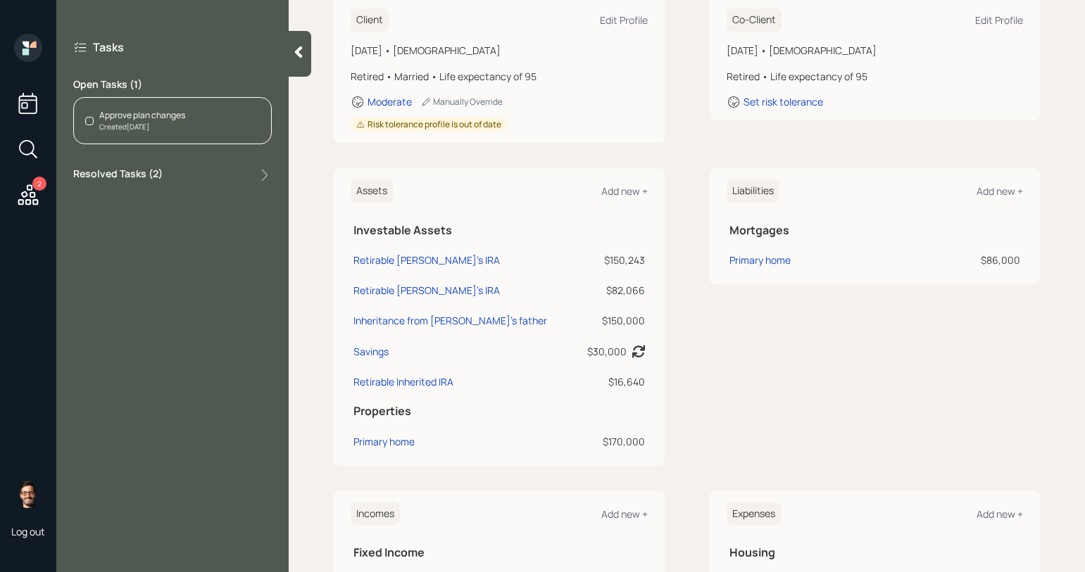
click at [144, 120] on div "Approve plan changes" at bounding box center [142, 115] width 86 height 13
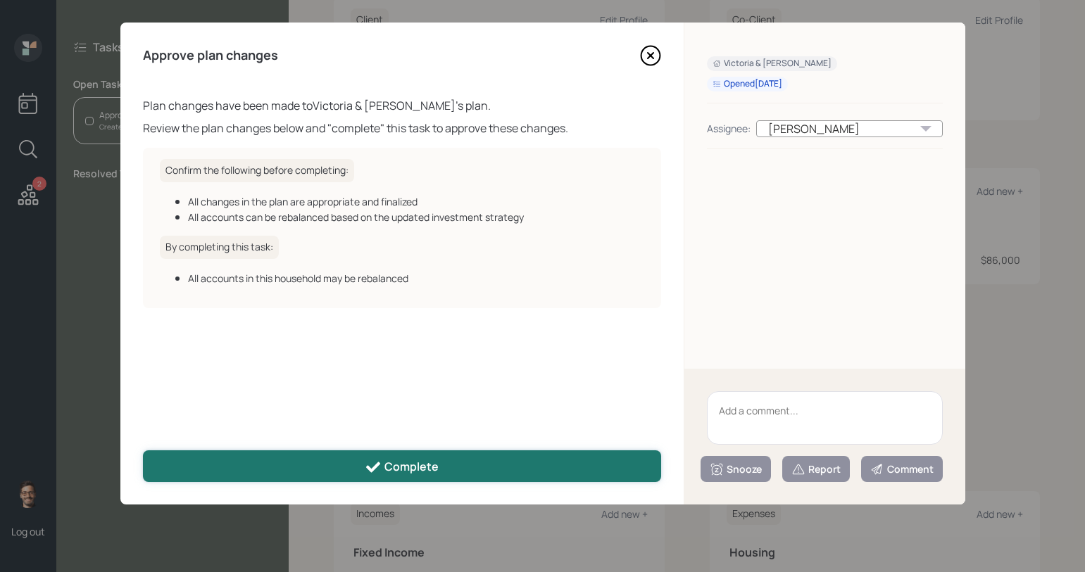
click at [477, 463] on button "Complete" at bounding box center [402, 466] width 518 height 32
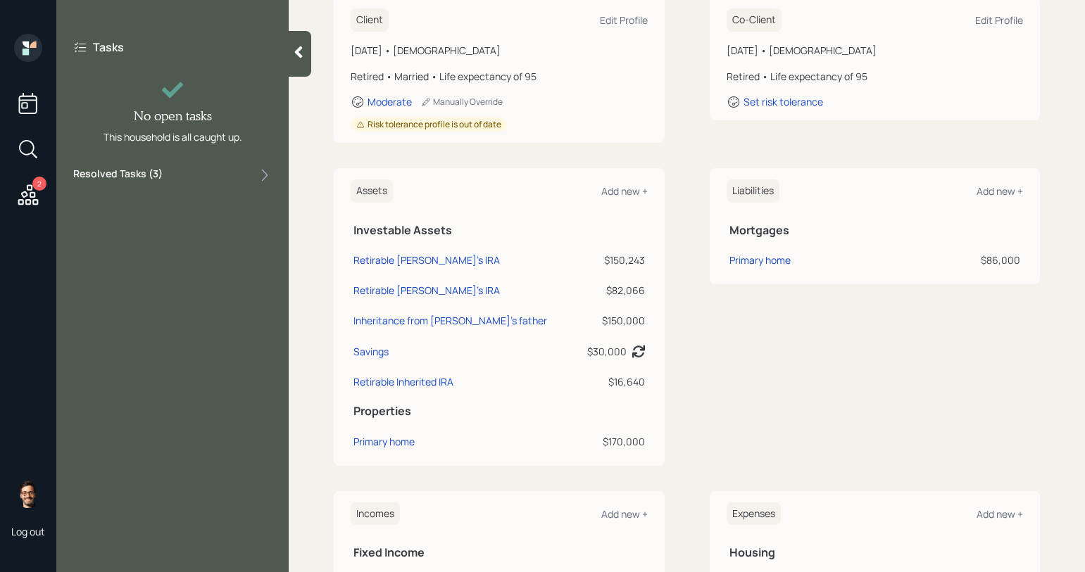
click at [177, 176] on div "Resolved Tasks ( 3 )" at bounding box center [172, 175] width 198 height 17
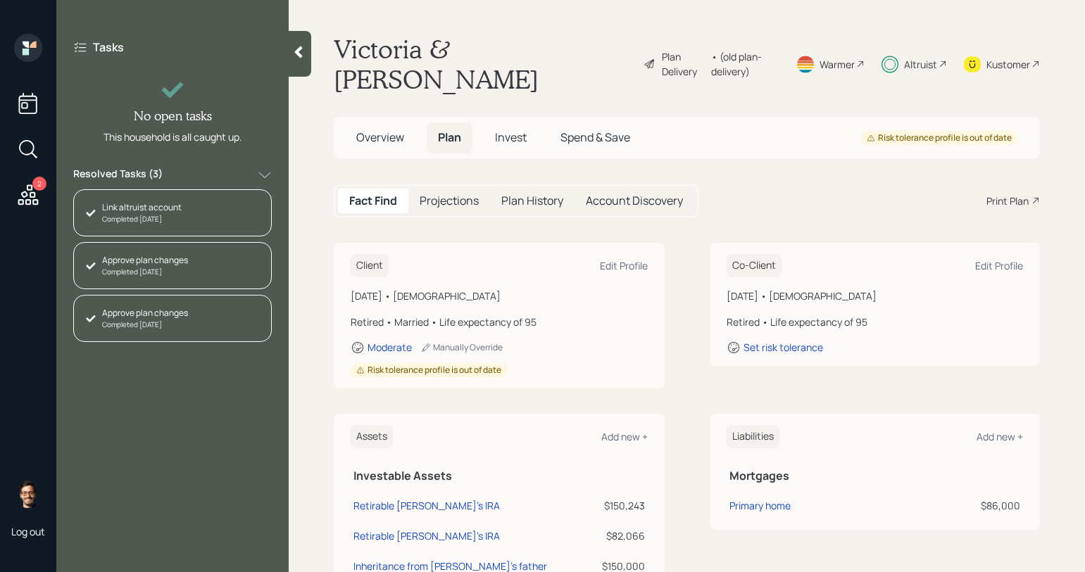
click at [545, 169] on main "Victoria & [PERSON_NAME] Plan Delivery • (old plan-delivery) Warmer Altruist Ku…" at bounding box center [687, 286] width 796 height 572
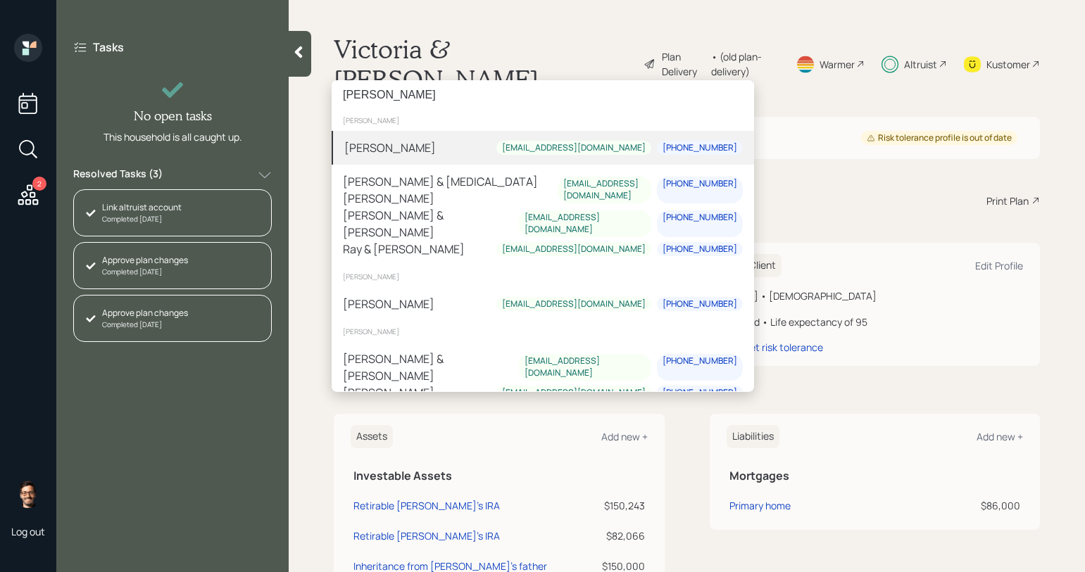
type input "[PERSON_NAME]"
